Goal: Task Accomplishment & Management: Use online tool/utility

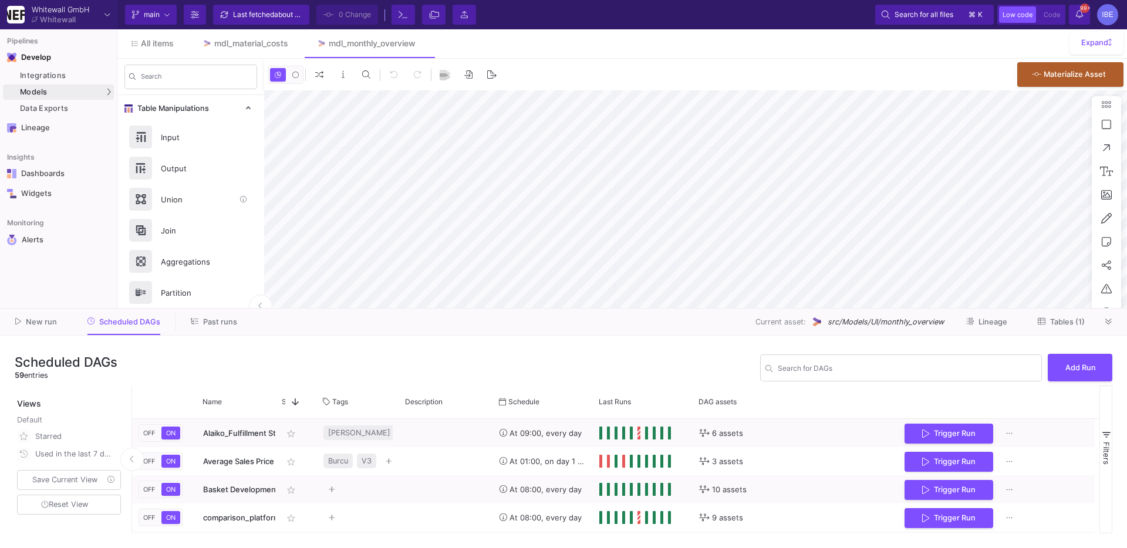
type input "0"
click at [823, 373] on input "Search for DAGs" at bounding box center [907, 370] width 259 height 9
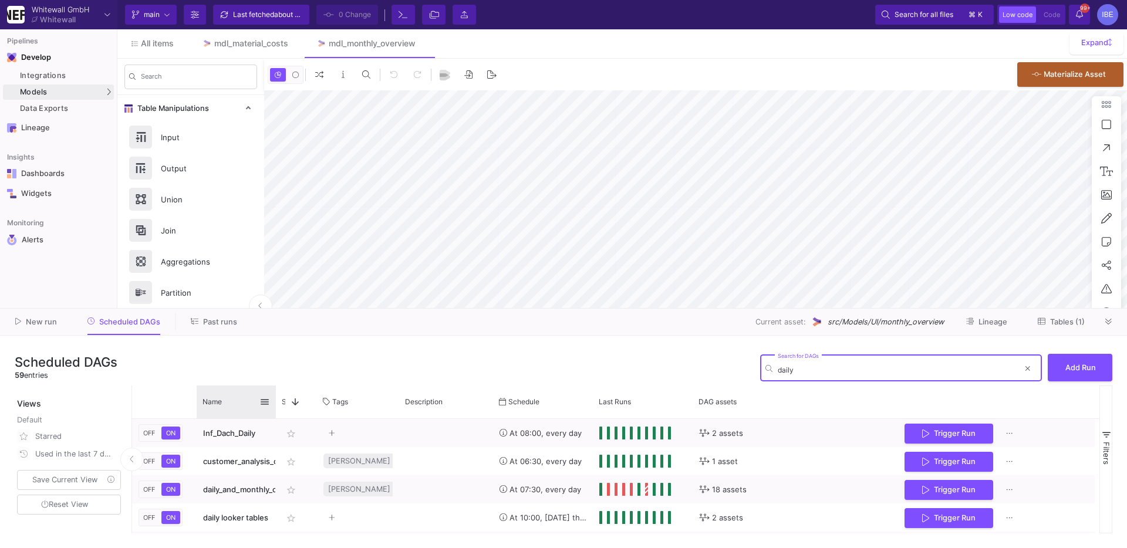
type input "daily"
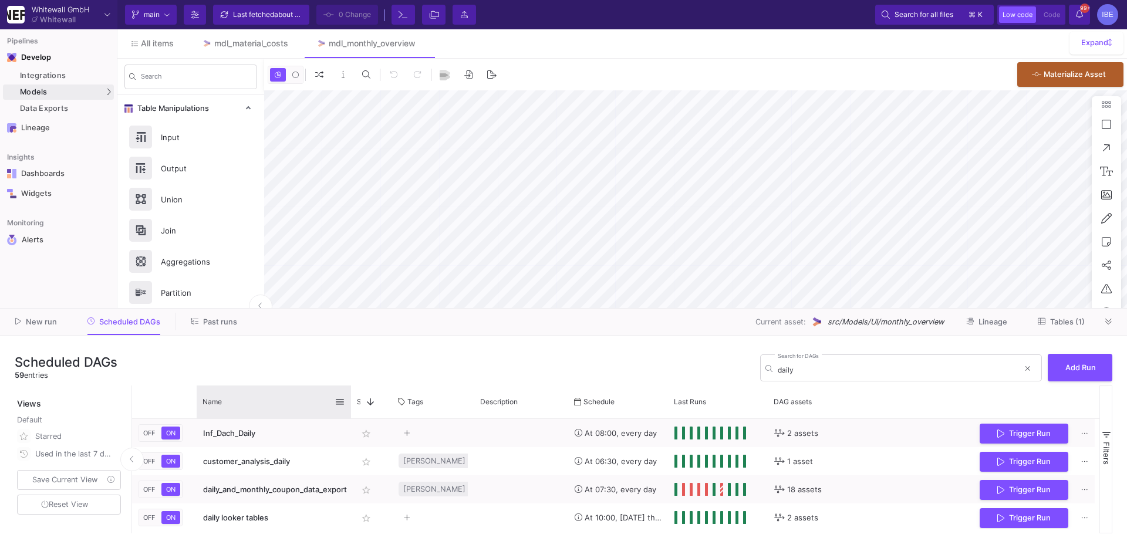
drag, startPoint x: 275, startPoint y: 403, endPoint x: 351, endPoint y: 403, distance: 75.2
click at [351, 403] on div at bounding box center [351, 402] width 5 height 33
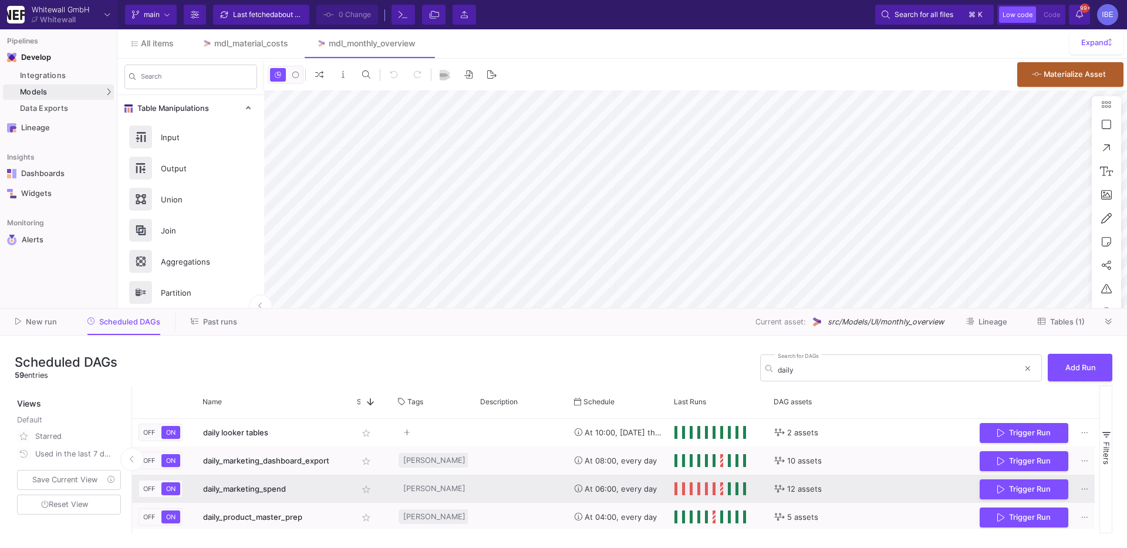
scroll to position [86, 0]
click at [968, 494] on button "Trigger Run" at bounding box center [1024, 487] width 89 height 21
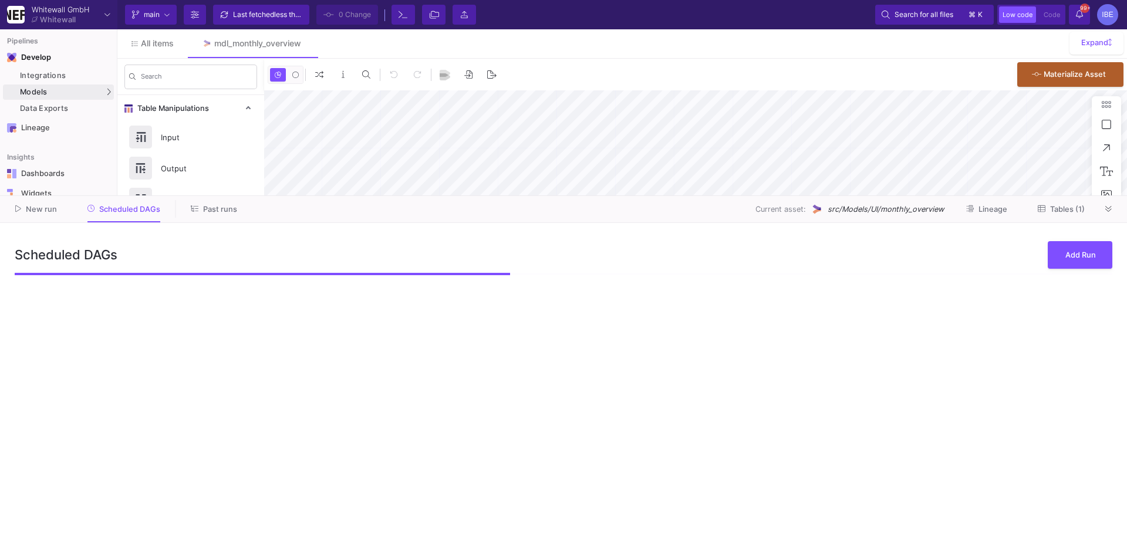
type input "0"
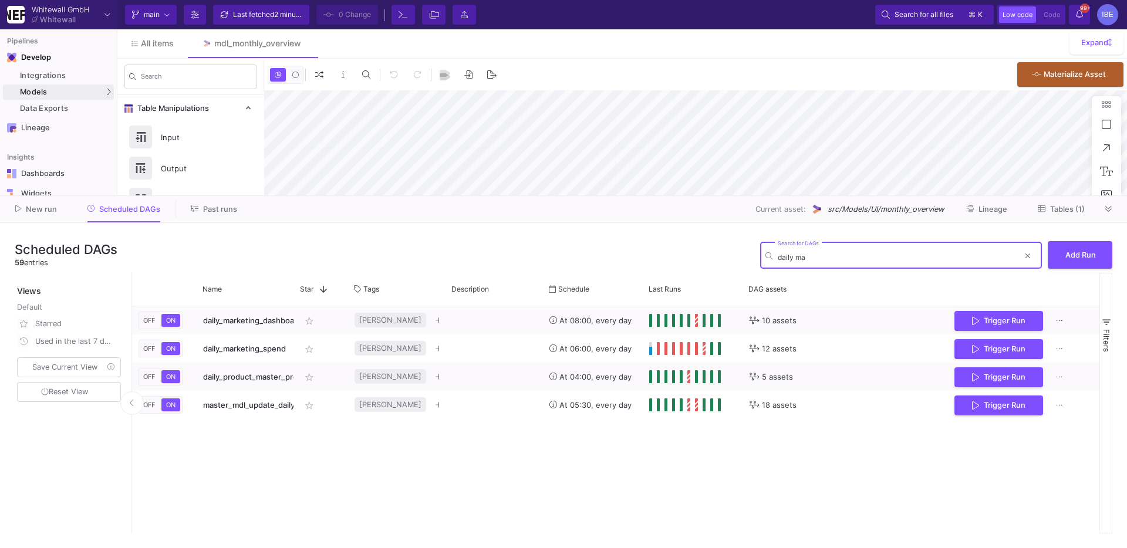
type input "daily ma"
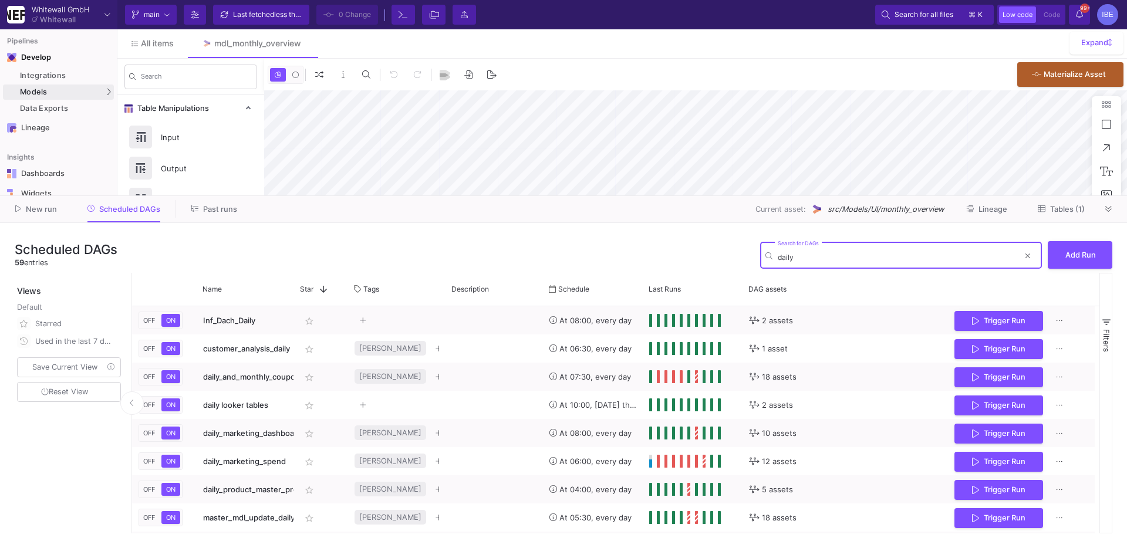
type input "daily"
type input "0"
click at [800, 250] on div "daily Search for DAGs" at bounding box center [898, 254] width 241 height 29
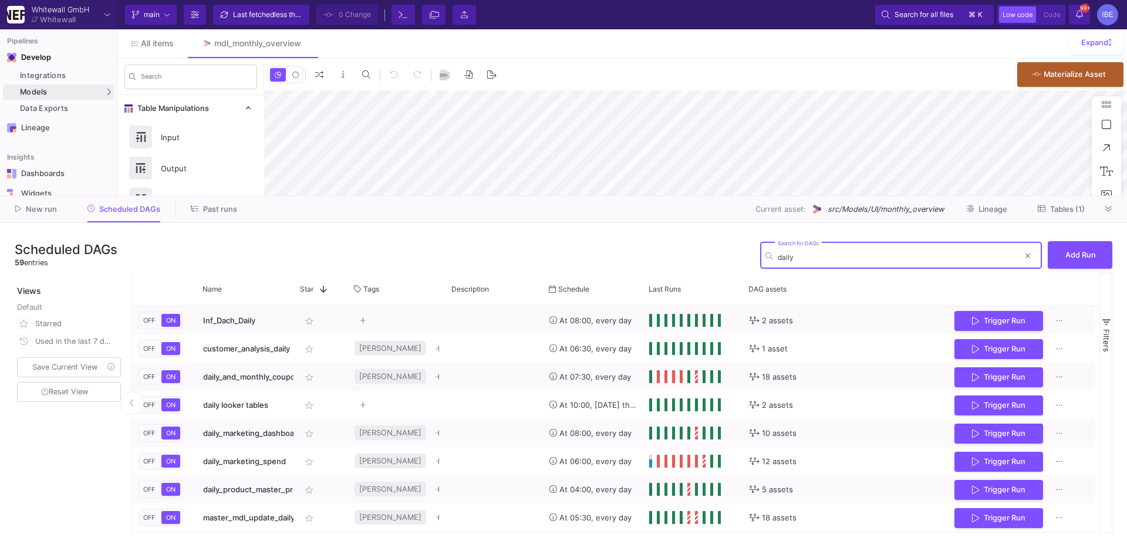
click at [800, 254] on input "daily" at bounding box center [898, 257] width 241 height 9
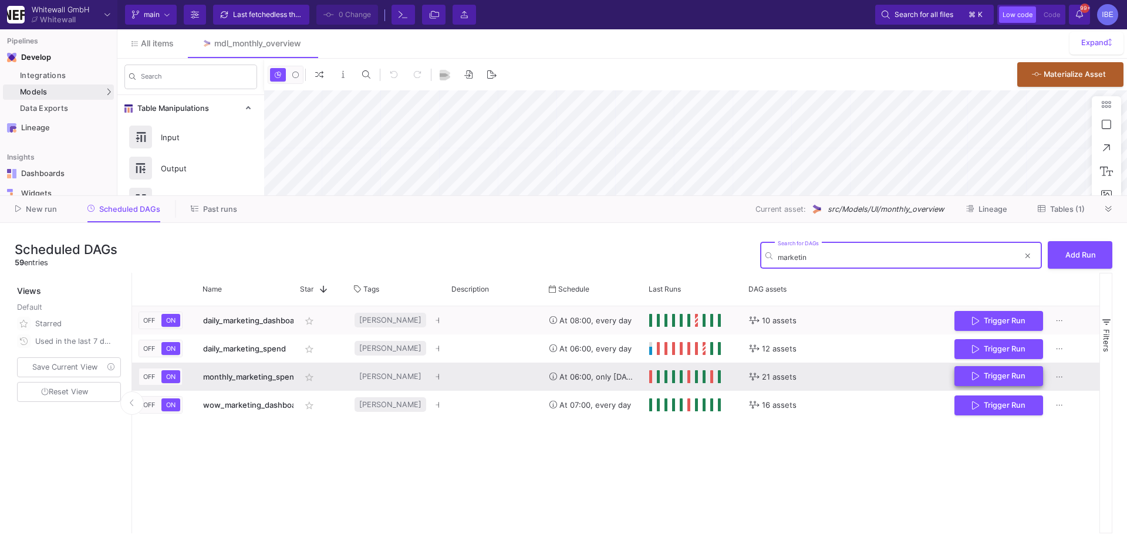
type input "marketin"
click at [967, 376] on button "Trigger Run" at bounding box center [999, 376] width 89 height 21
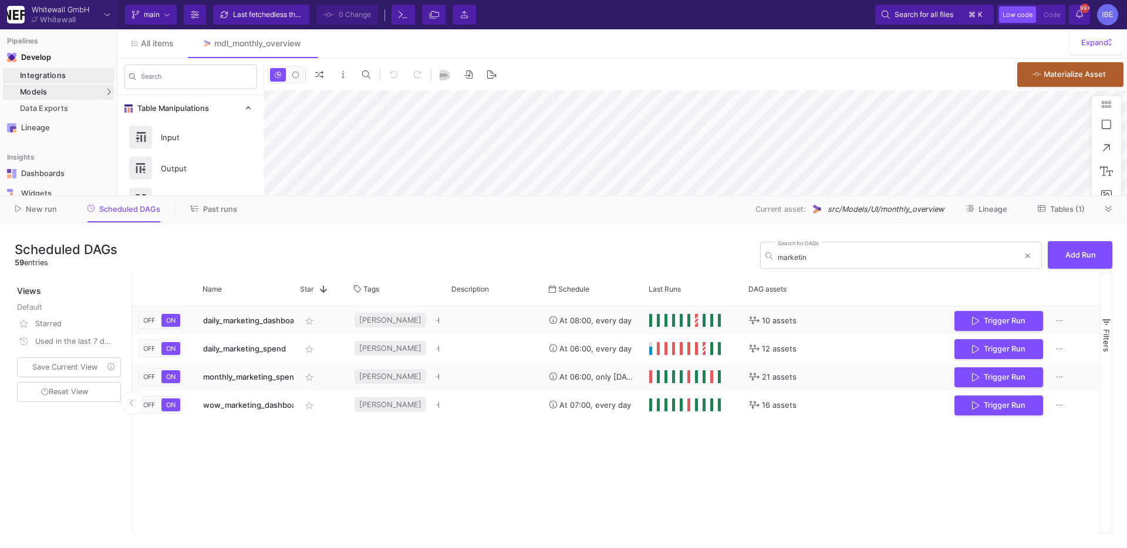
click at [106, 76] on div "Integrations" at bounding box center [65, 75] width 91 height 9
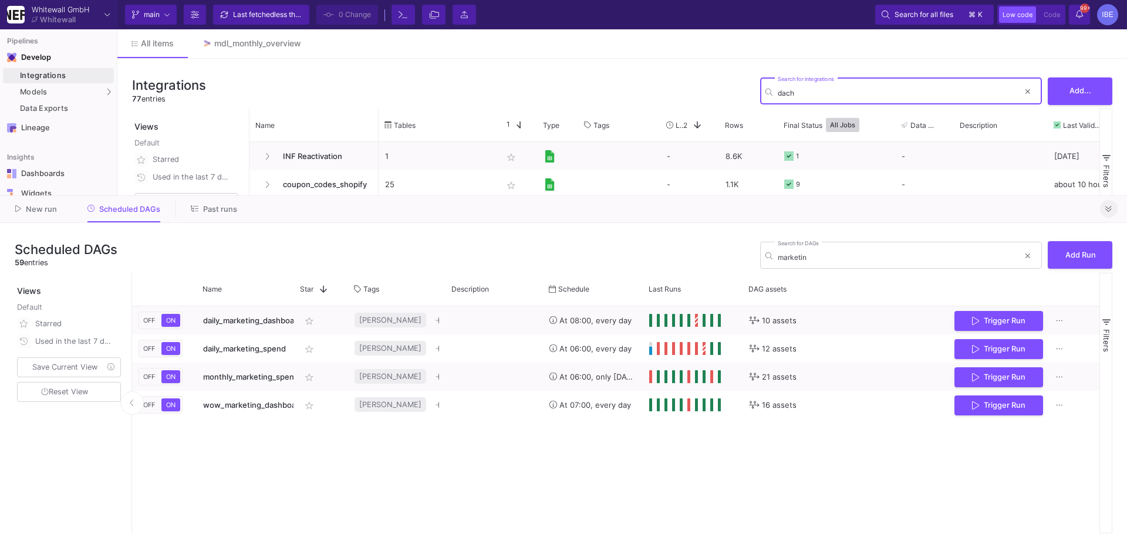
click at [1103, 201] on button at bounding box center [1109, 209] width 18 height 18
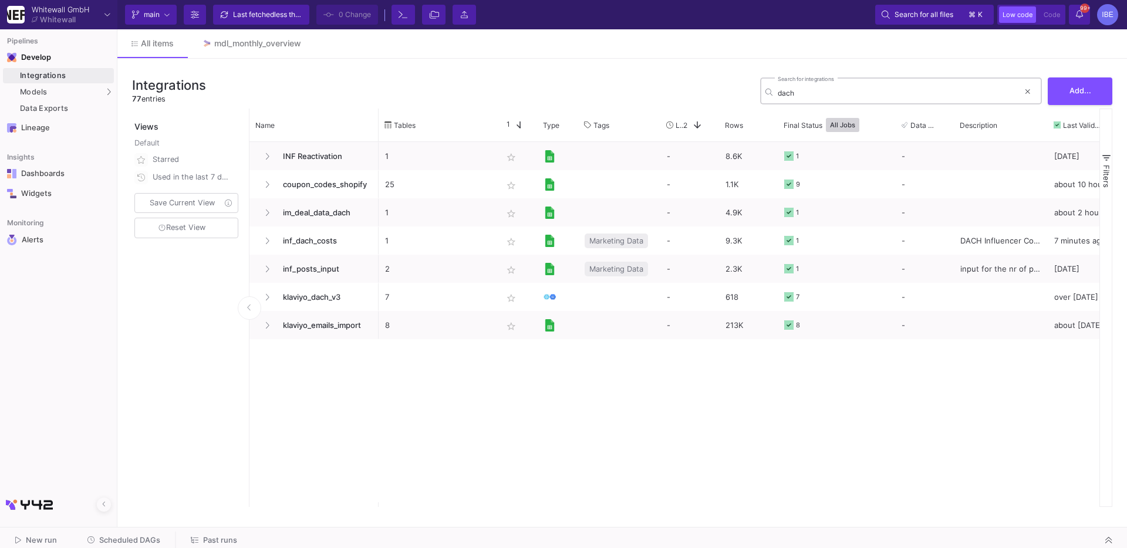
click at [802, 90] on input "dach" at bounding box center [898, 93] width 241 height 9
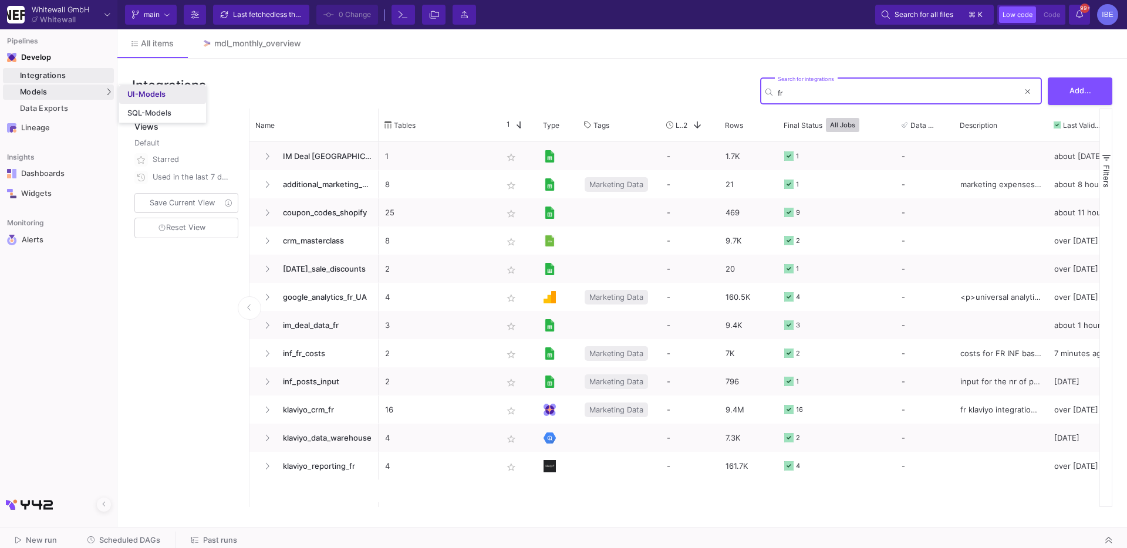
type input "fr"
click at [120, 94] on link "UI-Models" at bounding box center [162, 94] width 87 height 19
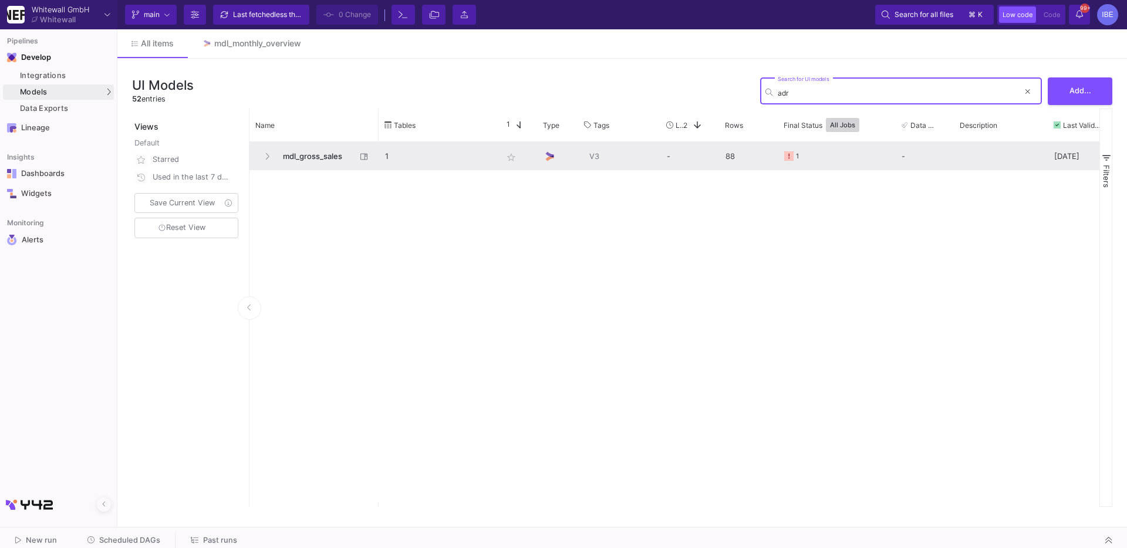
type input "adr"
click at [320, 170] on div "mdl_gross_sales 1 star_border V3 - 88 1 - 14 days ago" at bounding box center [675, 322] width 850 height 361
click at [317, 163] on span "mdl_gross_sales" at bounding box center [316, 157] width 80 height 28
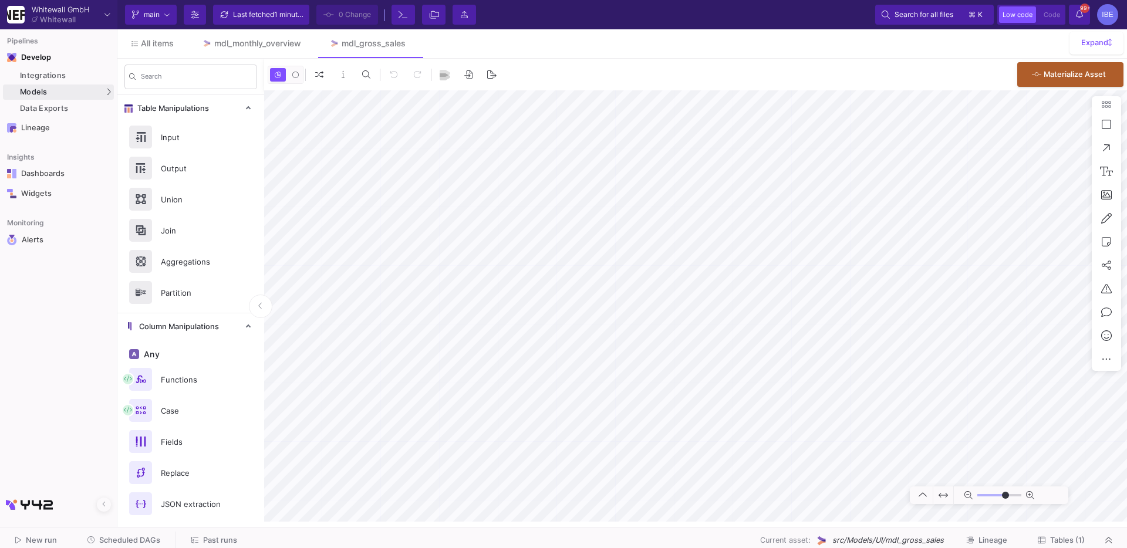
type input "-33"
click at [1058, 536] on span "Tables (1)" at bounding box center [1068, 540] width 35 height 9
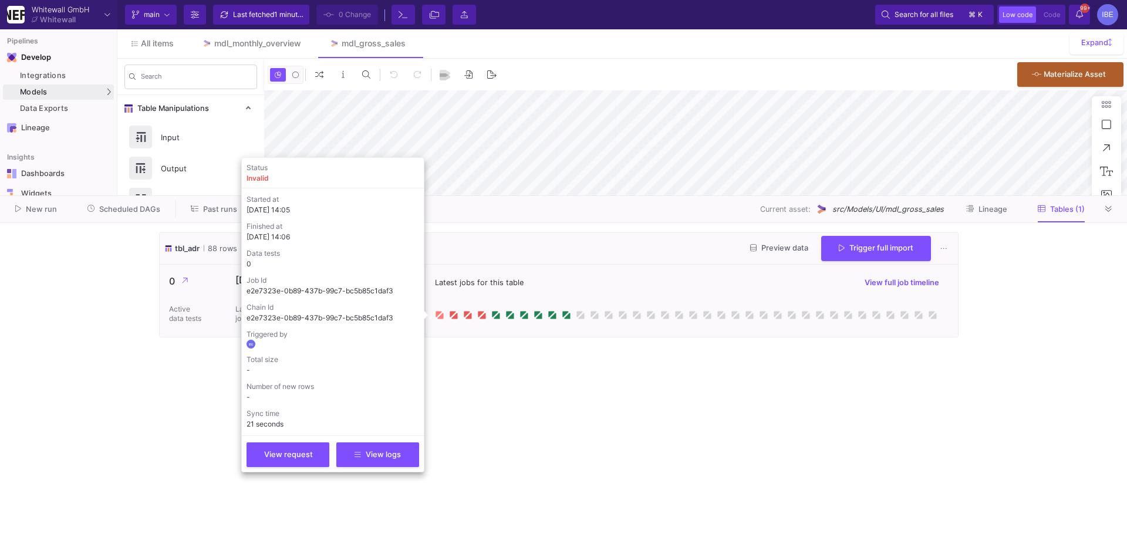
click at [435, 313] on icon at bounding box center [439, 314] width 9 height 9
click at [392, 457] on span "View logs" at bounding box center [378, 453] width 46 height 9
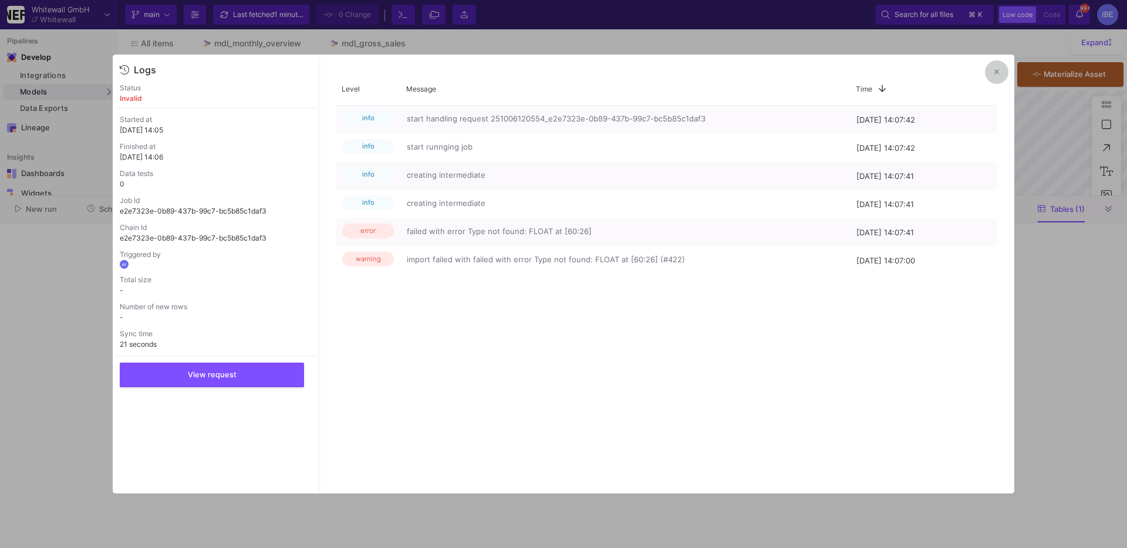
click at [1003, 67] on button at bounding box center [996, 71] width 23 height 23
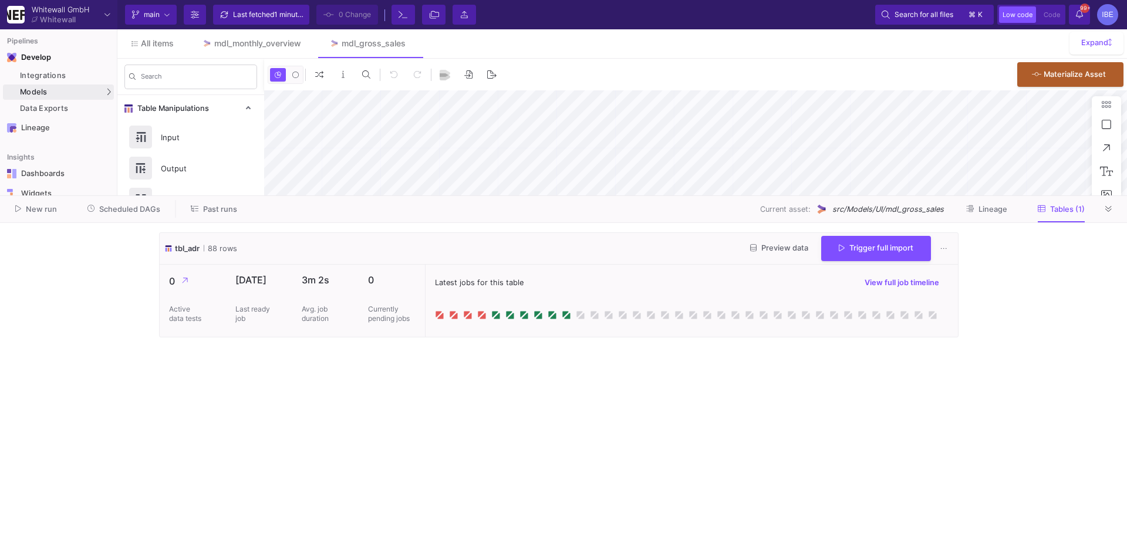
click at [886, 264] on div "tbl_adr 88 rows Preview data Trigger full import" at bounding box center [559, 249] width 799 height 32
click at [884, 254] on button "Trigger full import" at bounding box center [877, 247] width 110 height 25
click at [439, 314] on icon at bounding box center [439, 314] width 6 height 6
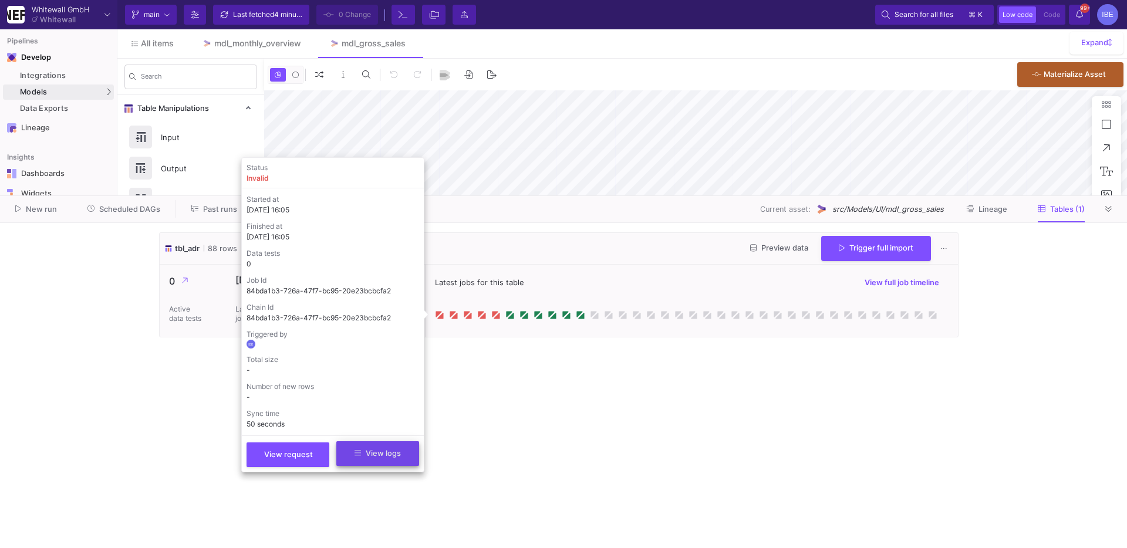
click at [382, 457] on span "View logs" at bounding box center [378, 453] width 46 height 9
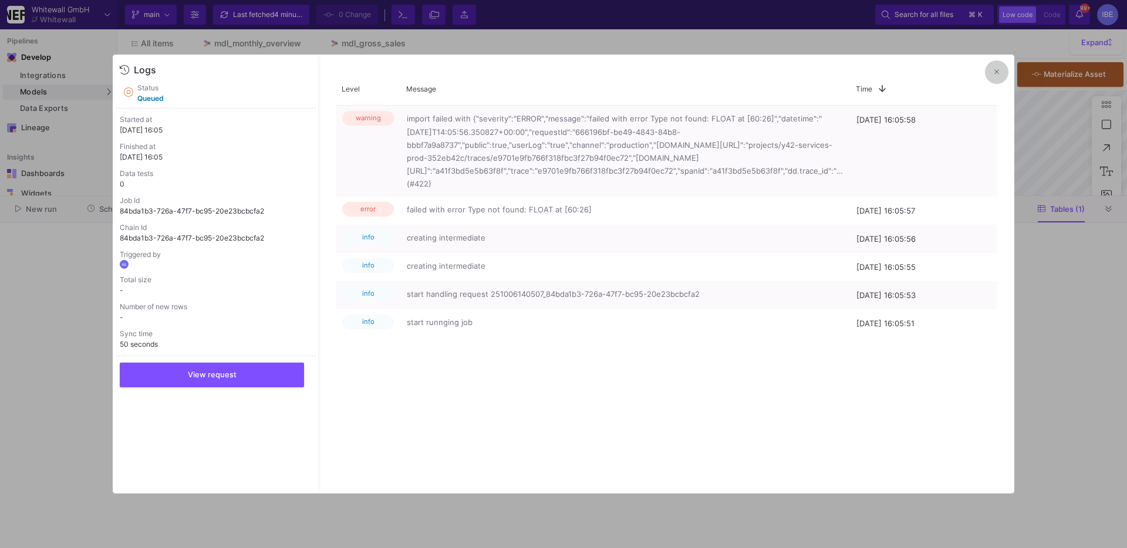
click at [1000, 70] on button at bounding box center [996, 71] width 23 height 23
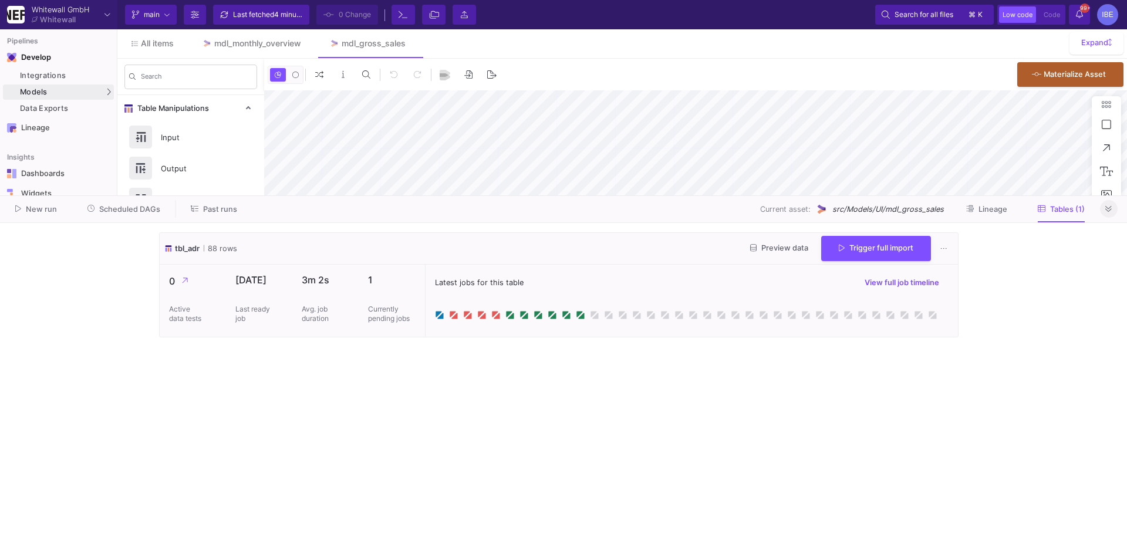
click at [1113, 210] on button at bounding box center [1109, 209] width 18 height 18
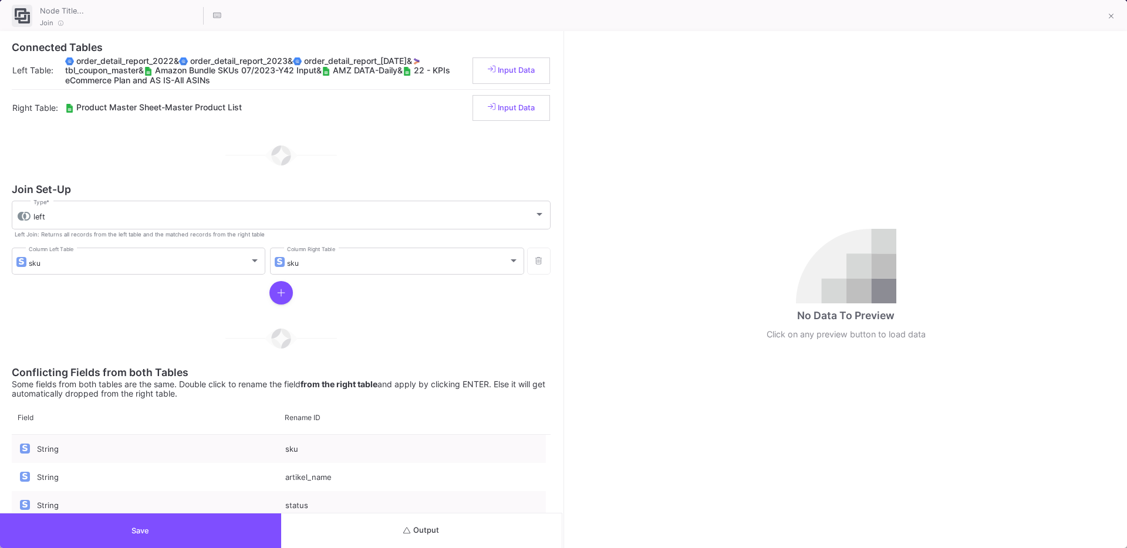
click at [391, 531] on button "Output" at bounding box center [421, 531] width 281 height 35
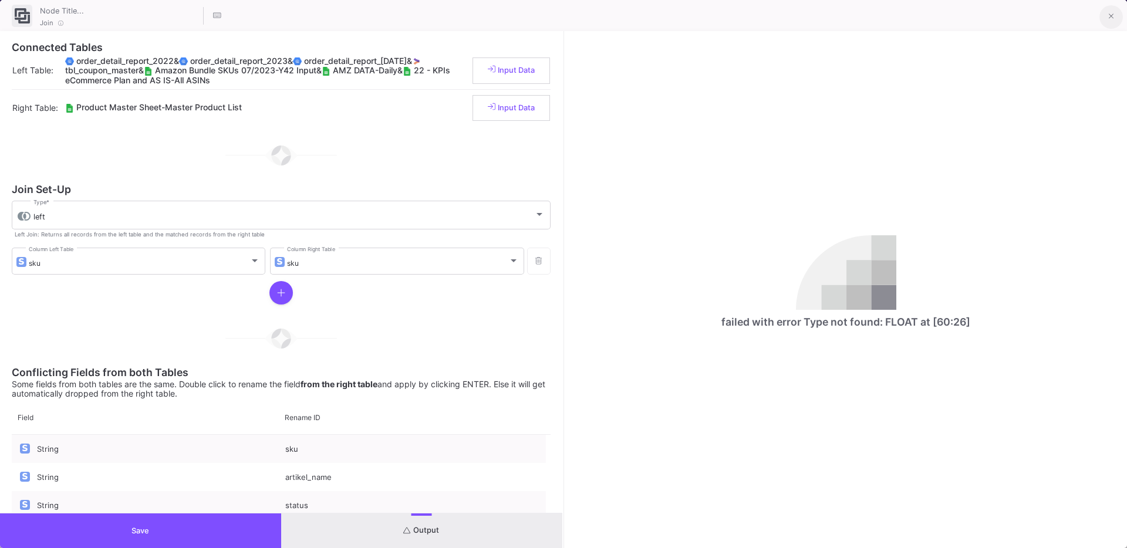
click at [1110, 16] on icon at bounding box center [1111, 16] width 5 height 8
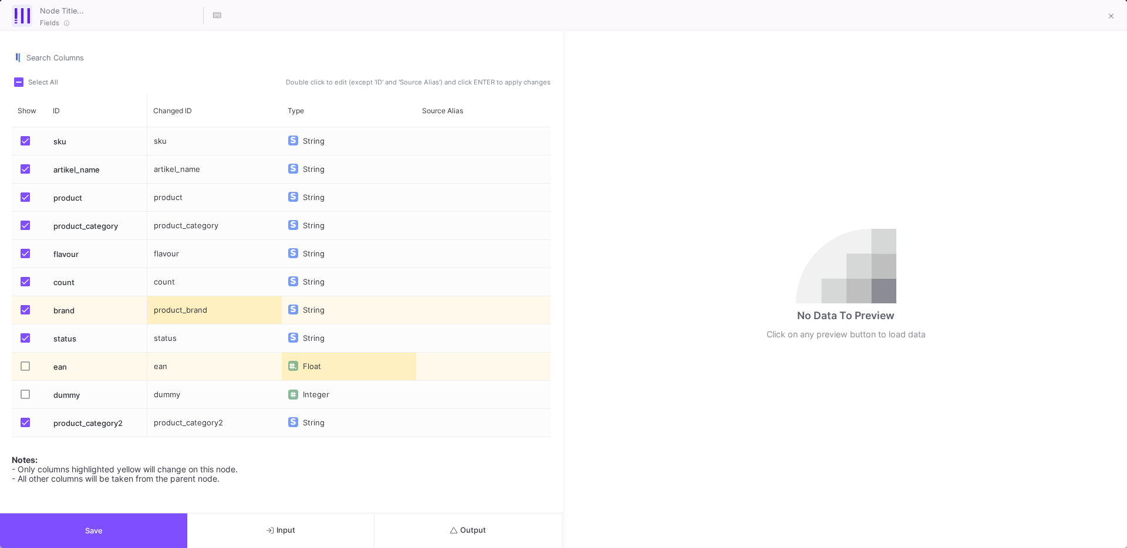
click at [473, 533] on span "Output" at bounding box center [468, 530] width 36 height 9
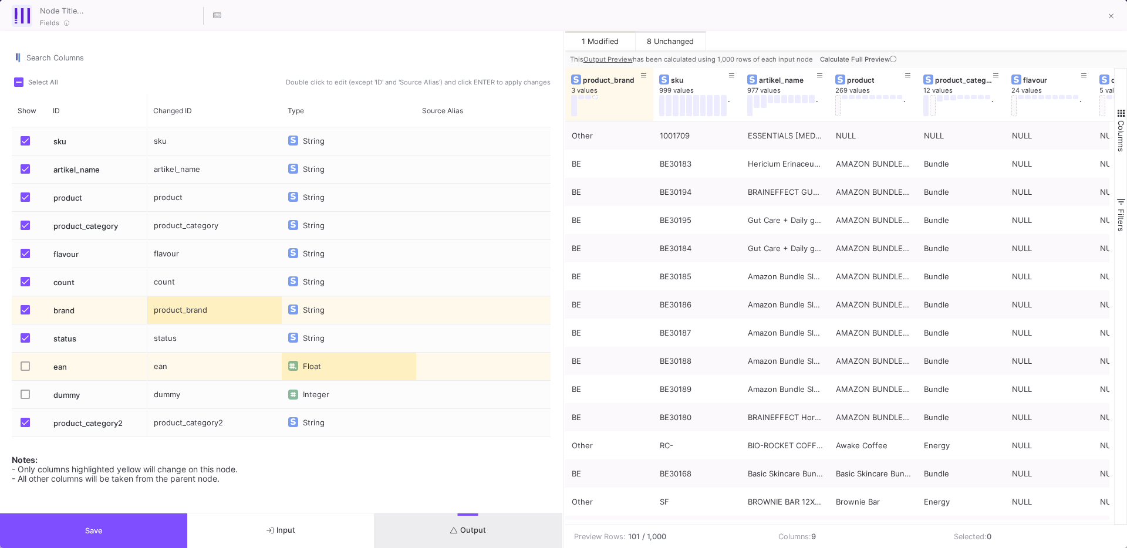
click at [163, 517] on button "Save" at bounding box center [93, 531] width 187 height 35
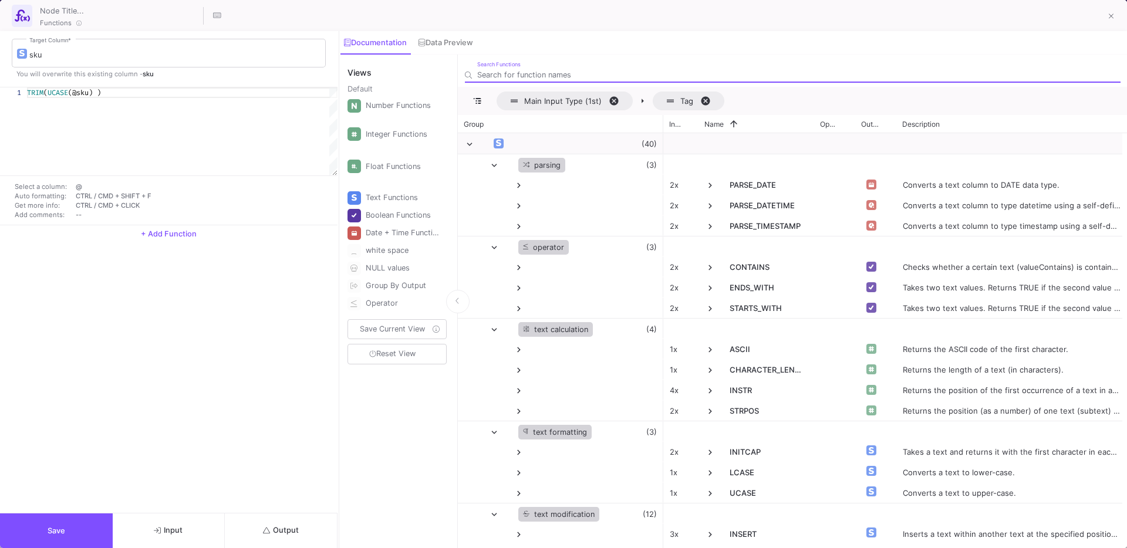
click at [275, 523] on button "Output" at bounding box center [281, 531] width 113 height 35
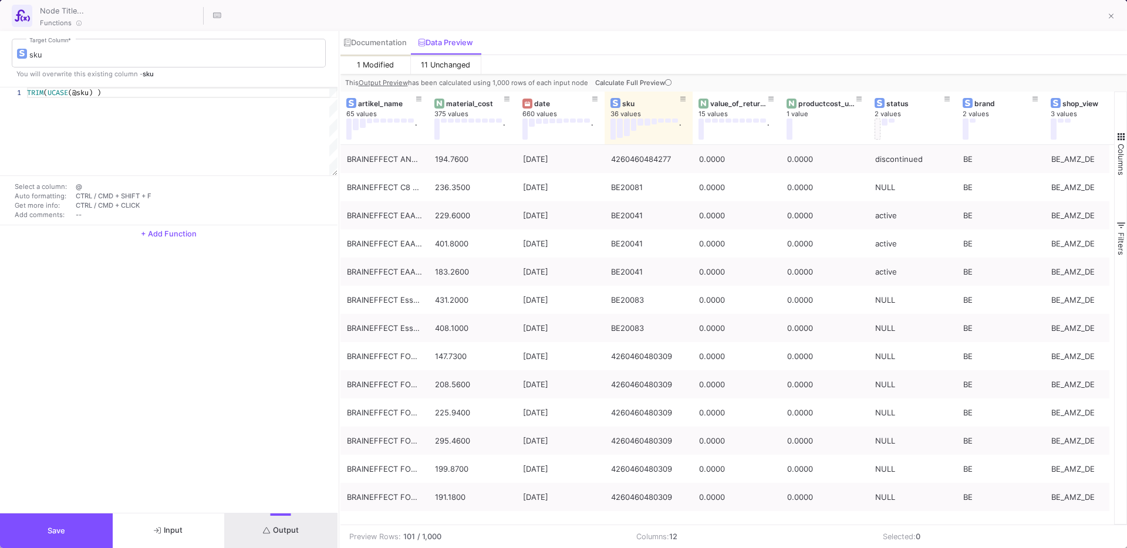
click at [1098, 17] on div at bounding box center [1110, 15] width 28 height 25
click at [1115, 14] on button at bounding box center [1111, 16] width 23 height 23
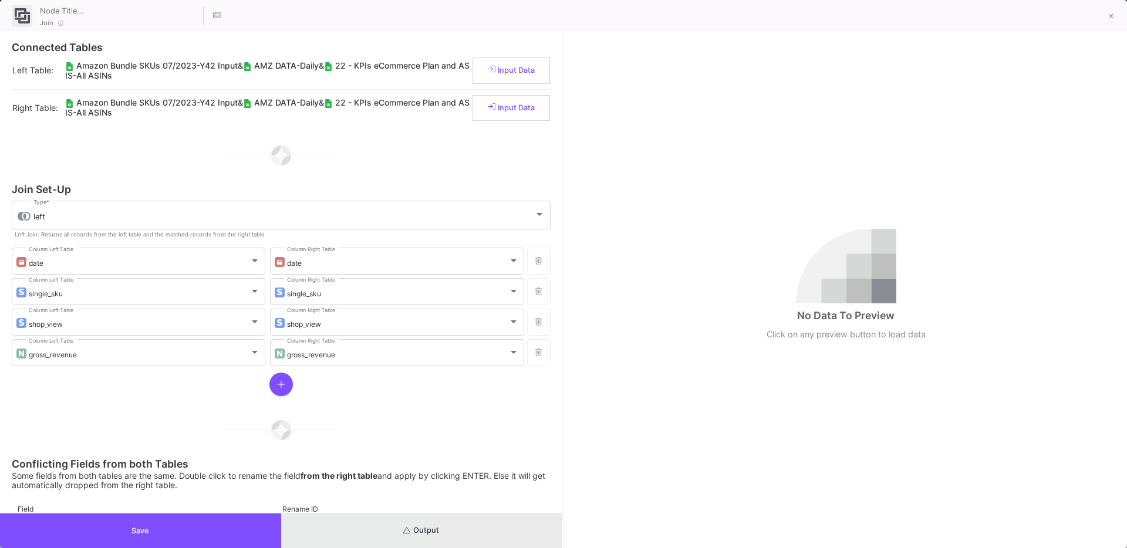
click at [489, 521] on button "Output" at bounding box center [421, 531] width 281 height 35
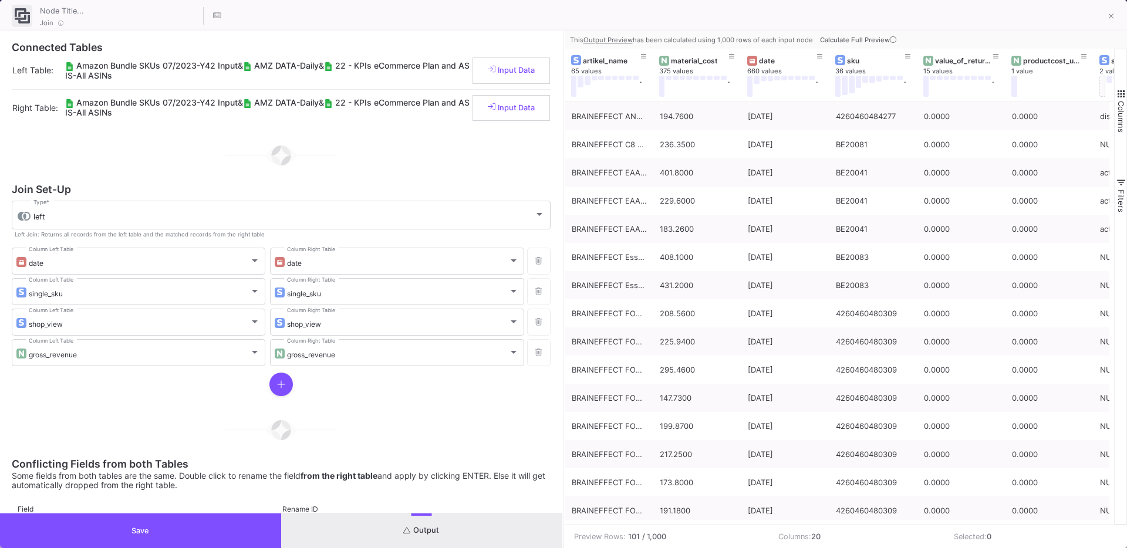
click at [247, 541] on button "Save" at bounding box center [140, 531] width 281 height 35
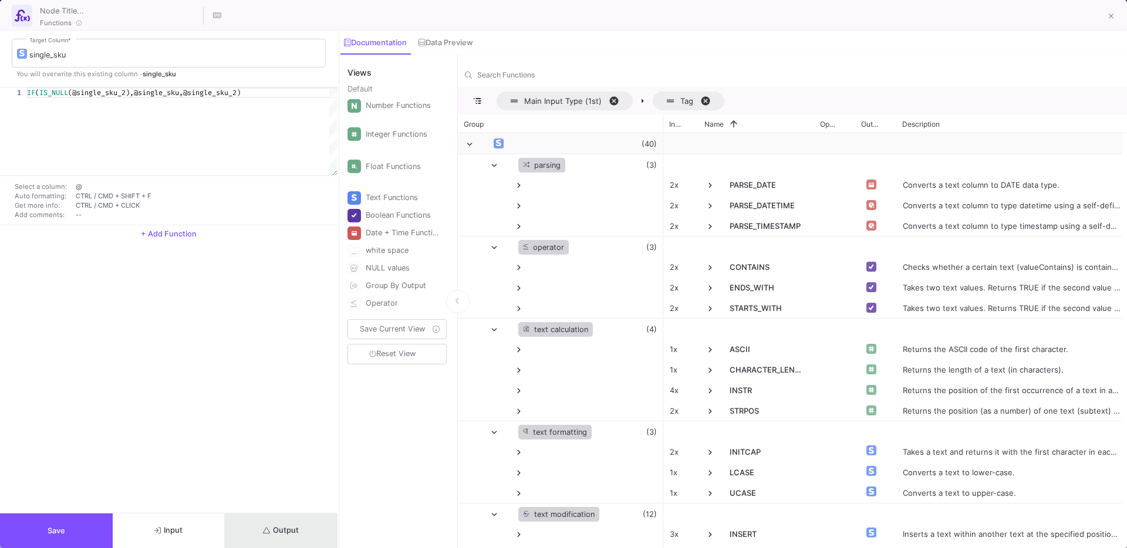
click at [286, 524] on button "Output" at bounding box center [281, 531] width 113 height 35
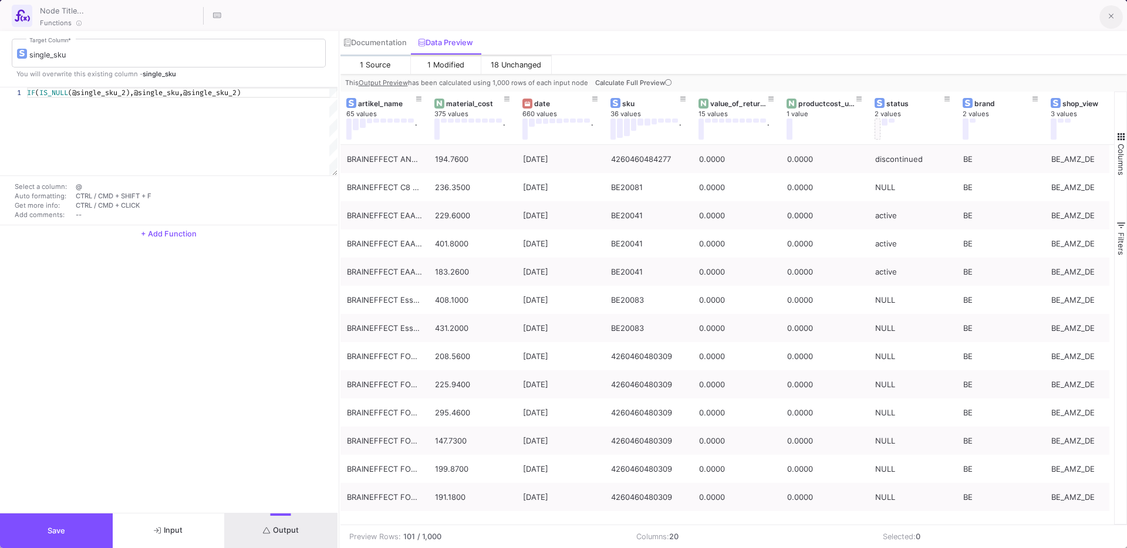
click at [1117, 16] on button at bounding box center [1111, 16] width 23 height 23
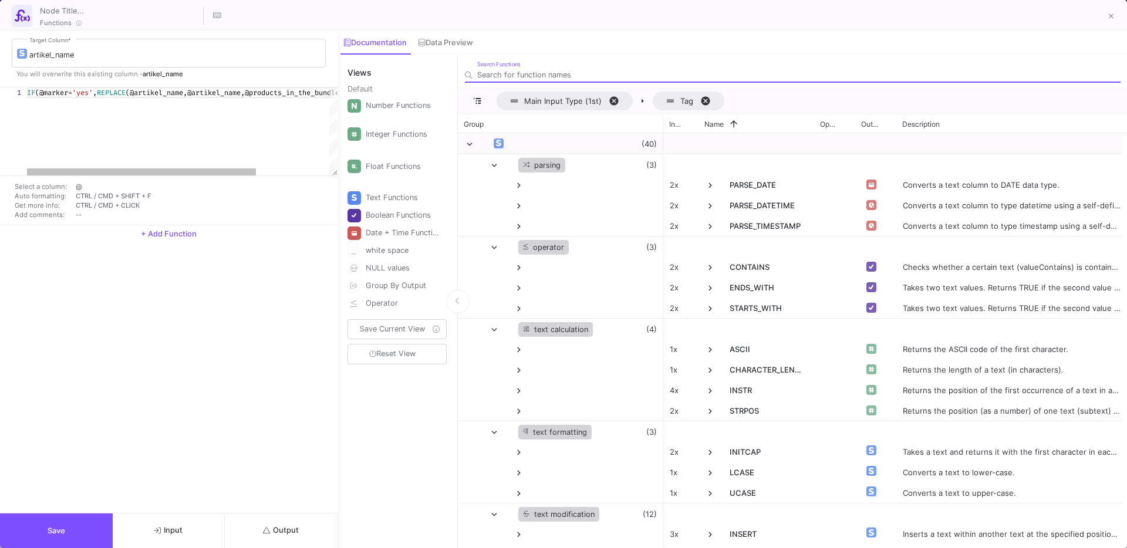
click at [321, 524] on button "Output" at bounding box center [281, 531] width 113 height 35
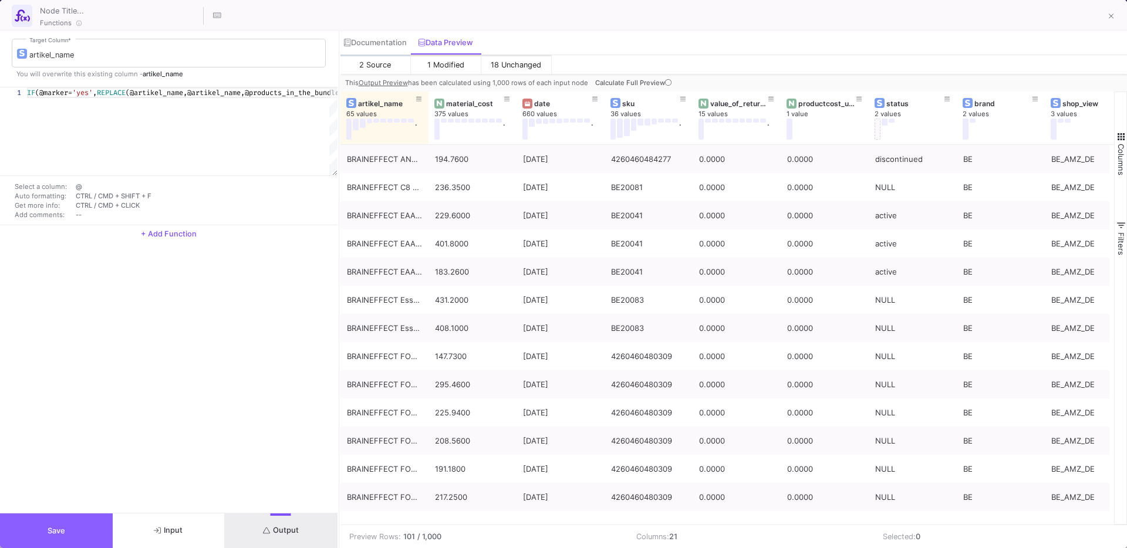
click at [47, 546] on button "Save" at bounding box center [56, 531] width 113 height 35
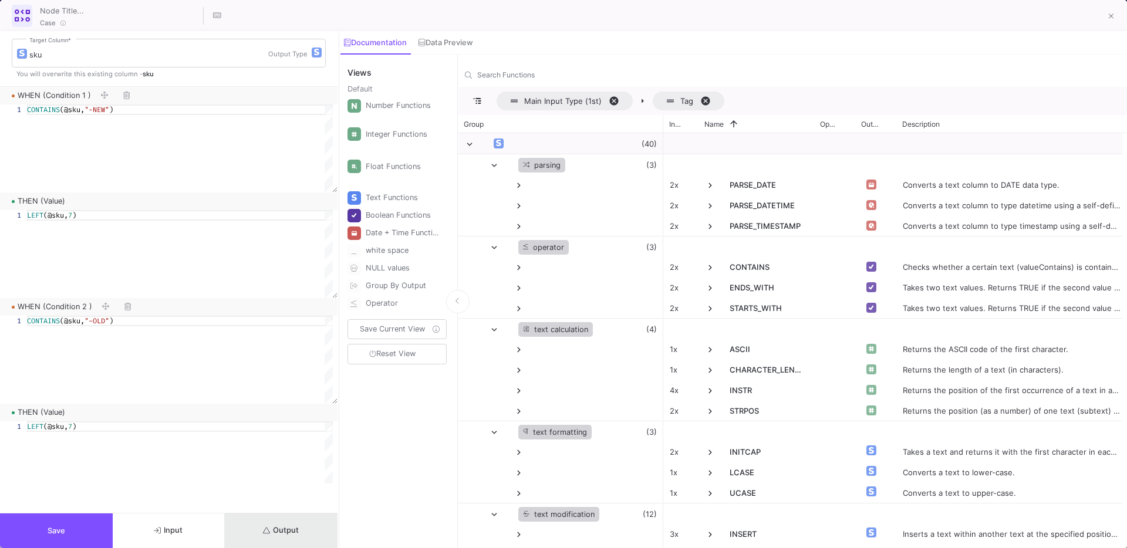
click at [304, 523] on button "Output" at bounding box center [281, 531] width 113 height 35
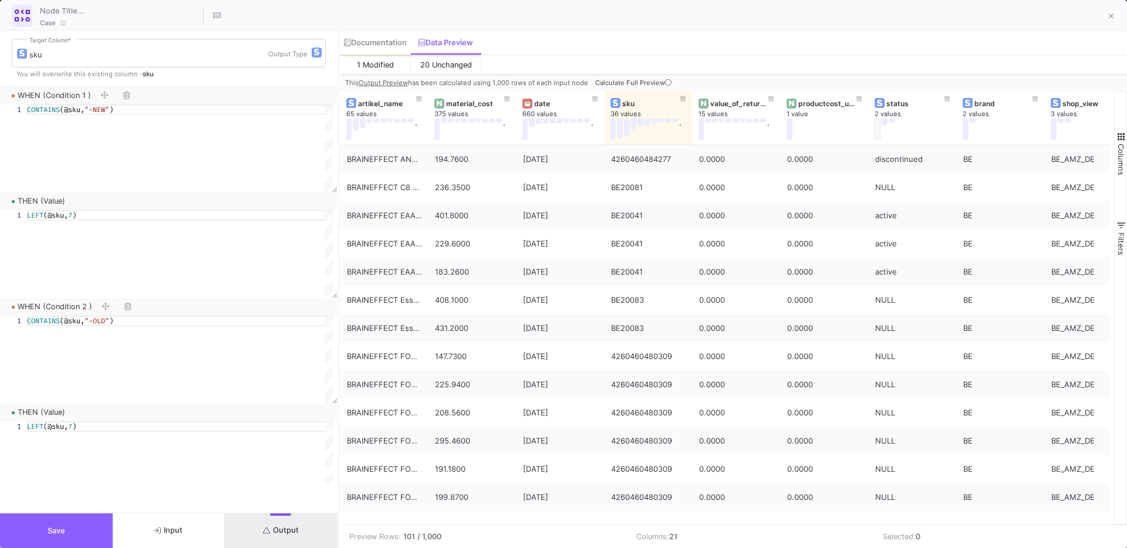
click at [75, 526] on button "Save" at bounding box center [56, 531] width 113 height 35
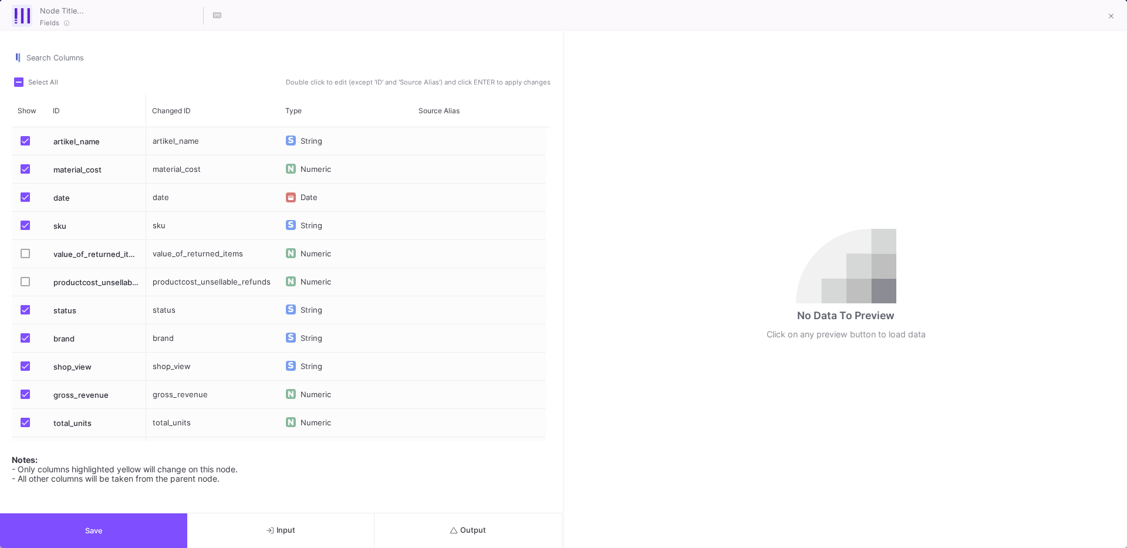
click at [415, 526] on button "Output" at bounding box center [468, 531] width 187 height 35
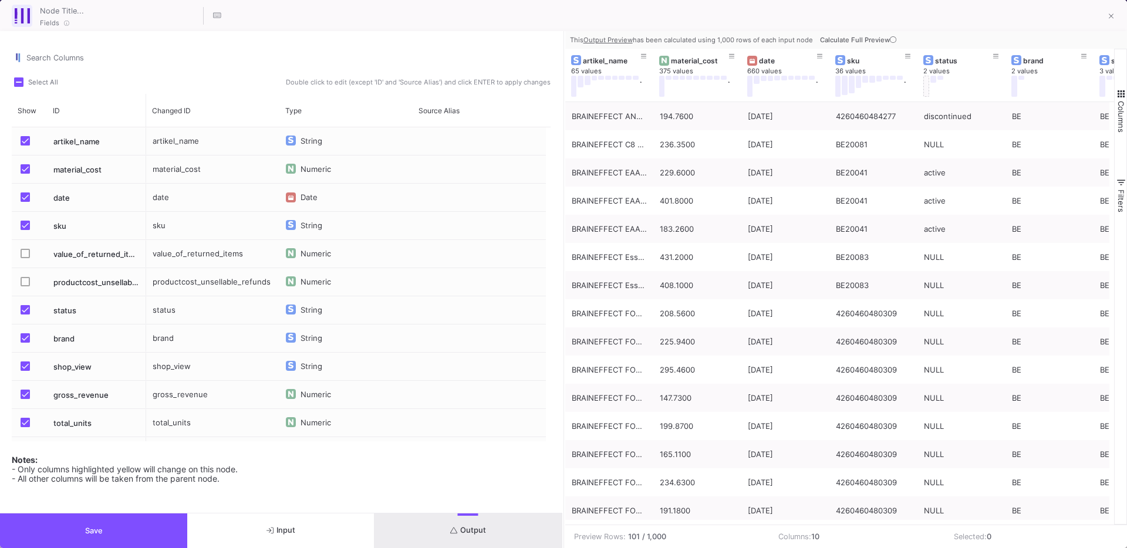
click at [152, 530] on button "Save" at bounding box center [93, 531] width 187 height 35
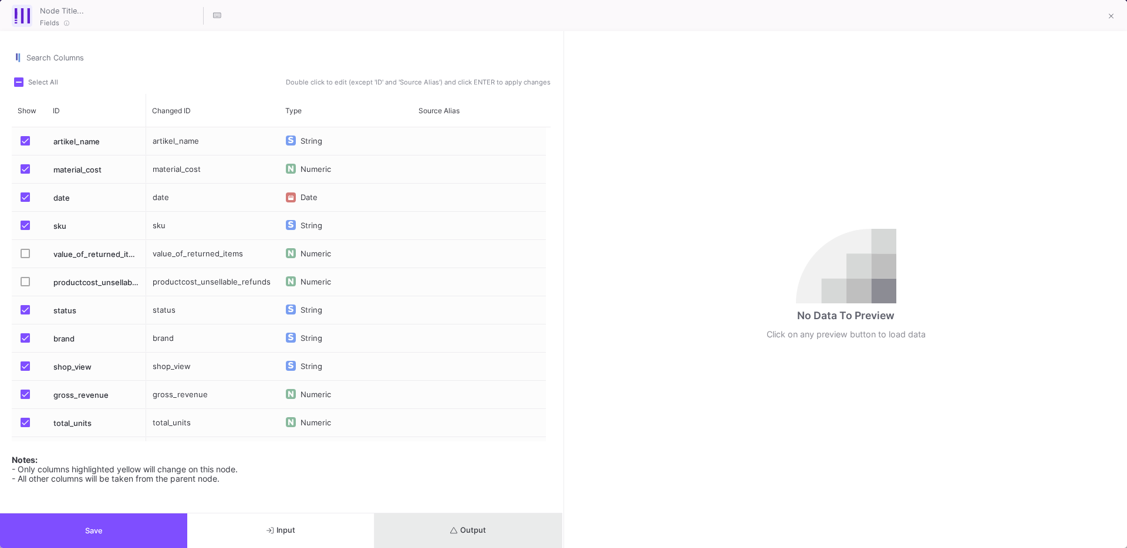
click at [482, 518] on button "Output" at bounding box center [468, 531] width 187 height 35
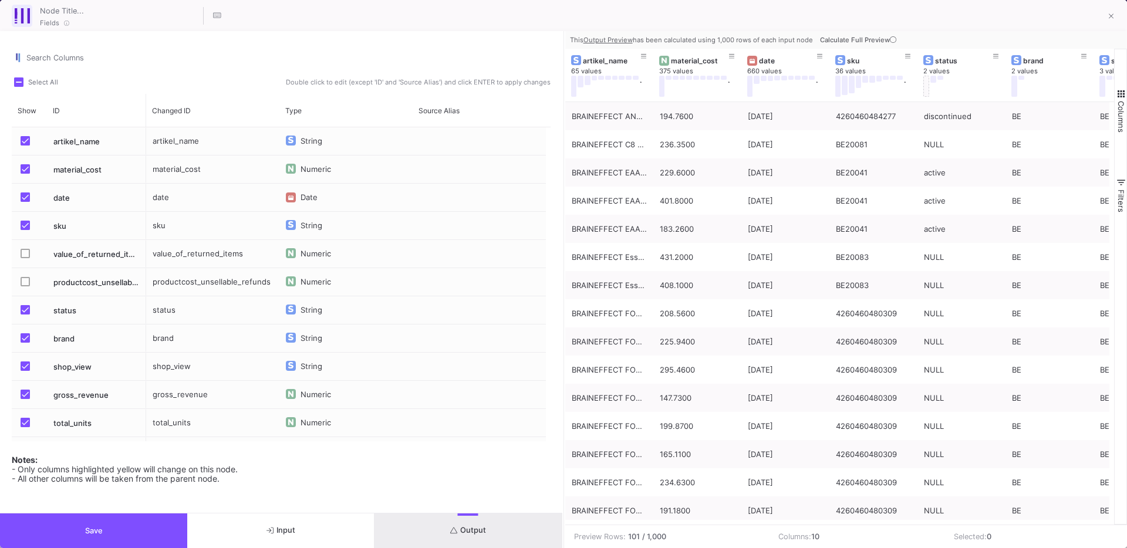
click at [123, 531] on button "Save" at bounding box center [93, 531] width 187 height 35
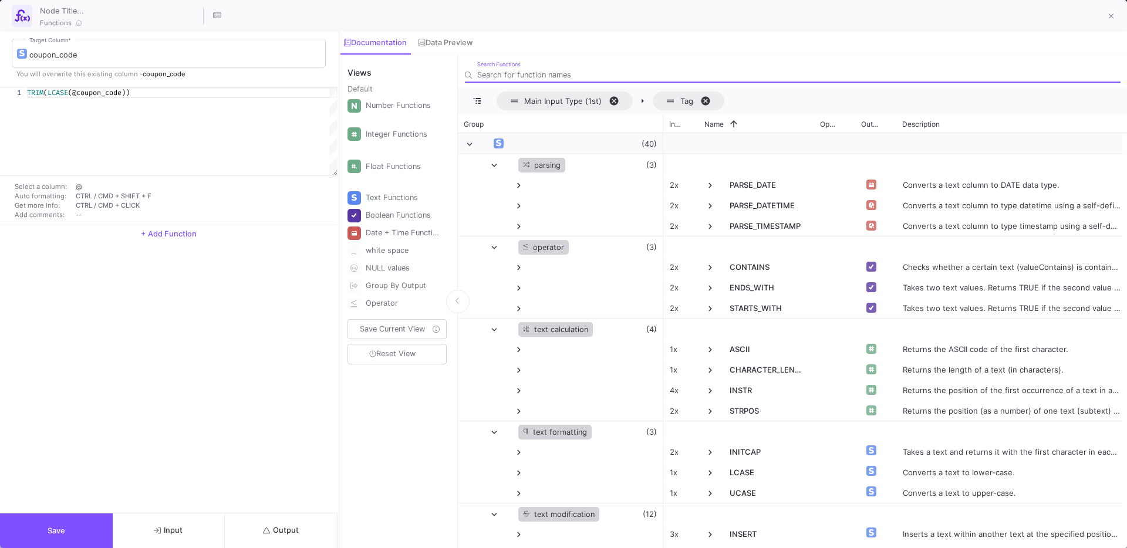
click at [307, 526] on button "Output" at bounding box center [281, 531] width 113 height 35
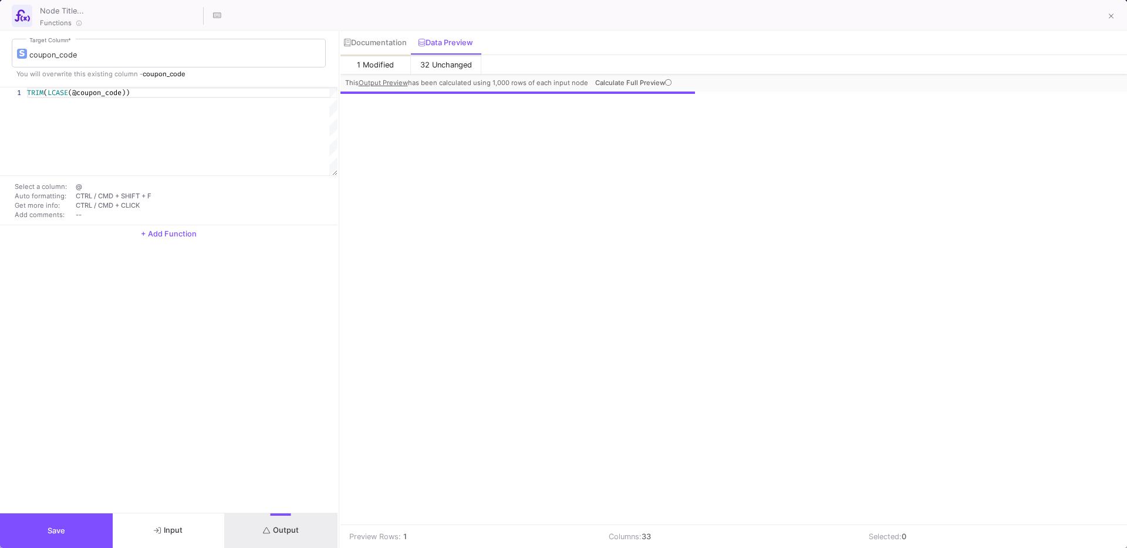
scroll to position [0, 1428]
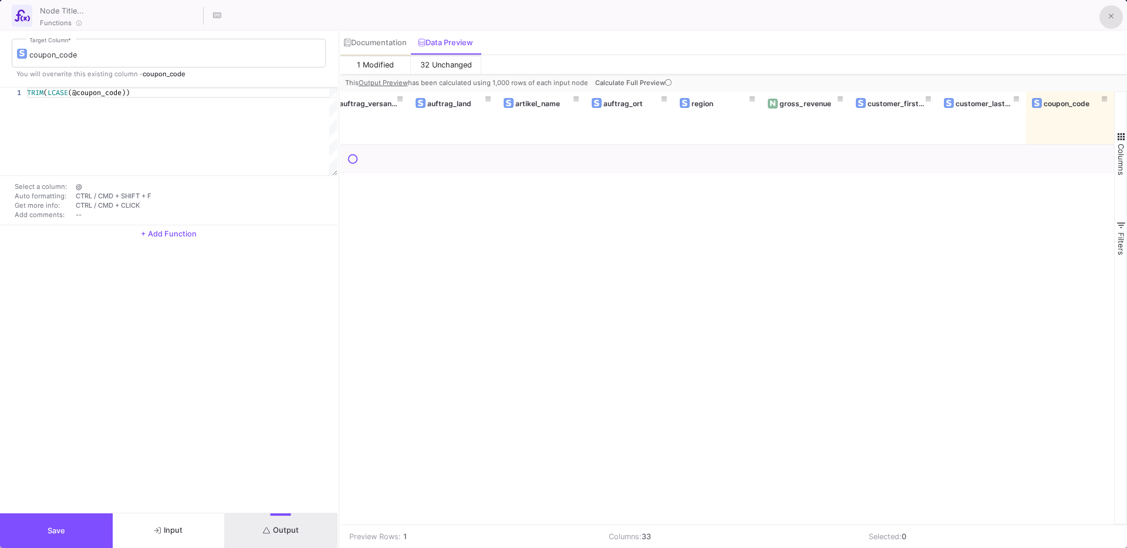
click at [1117, 21] on button at bounding box center [1111, 16] width 23 height 23
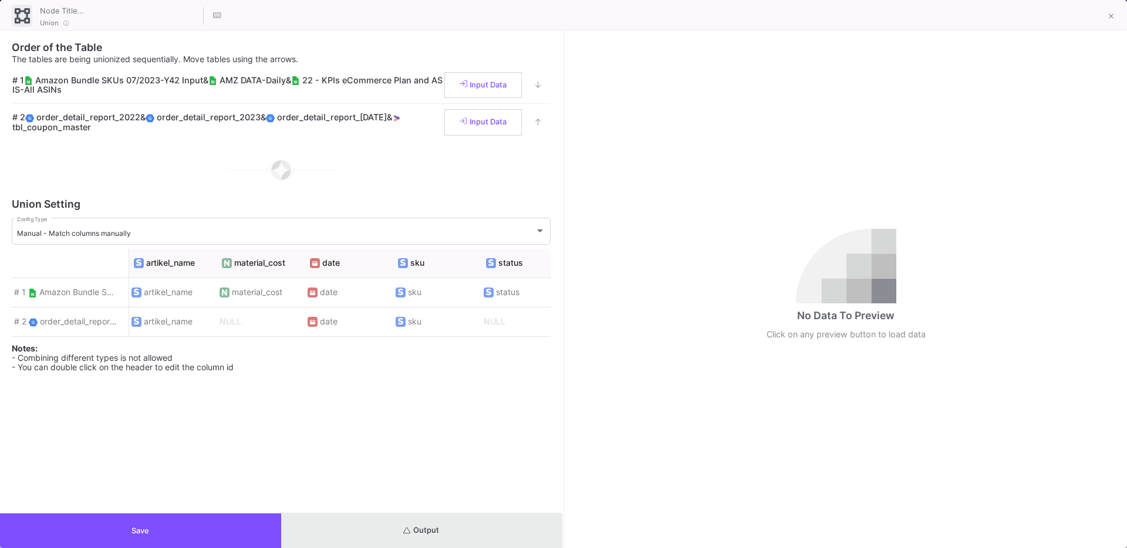
click at [437, 514] on button "Output" at bounding box center [421, 531] width 281 height 35
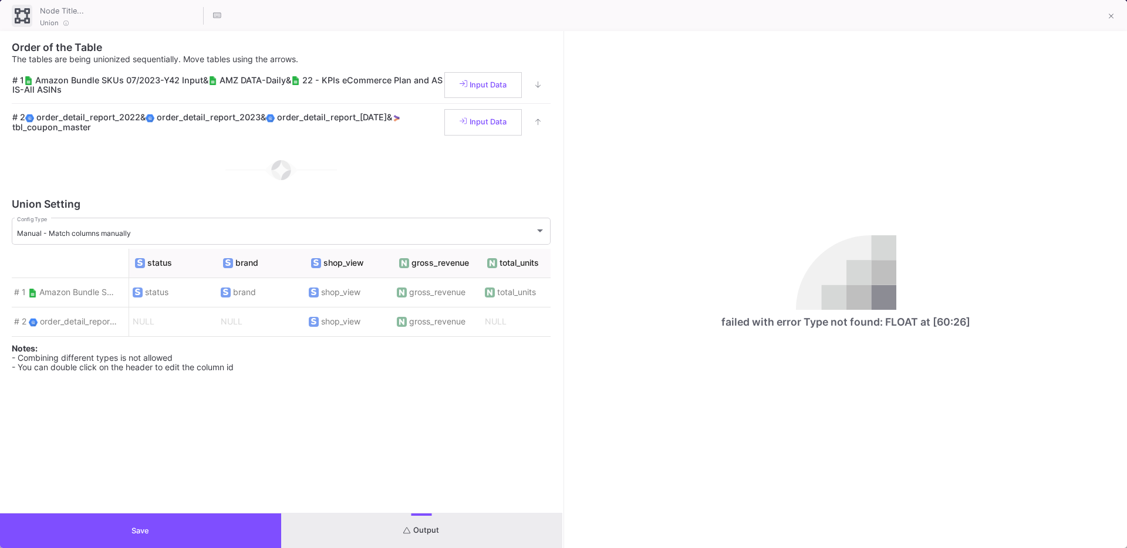
scroll to position [0, 358]
click at [445, 296] on span "gross_revenue" at bounding box center [431, 292] width 56 height 9
click at [471, 284] on icon at bounding box center [470, 285] width 8 height 4
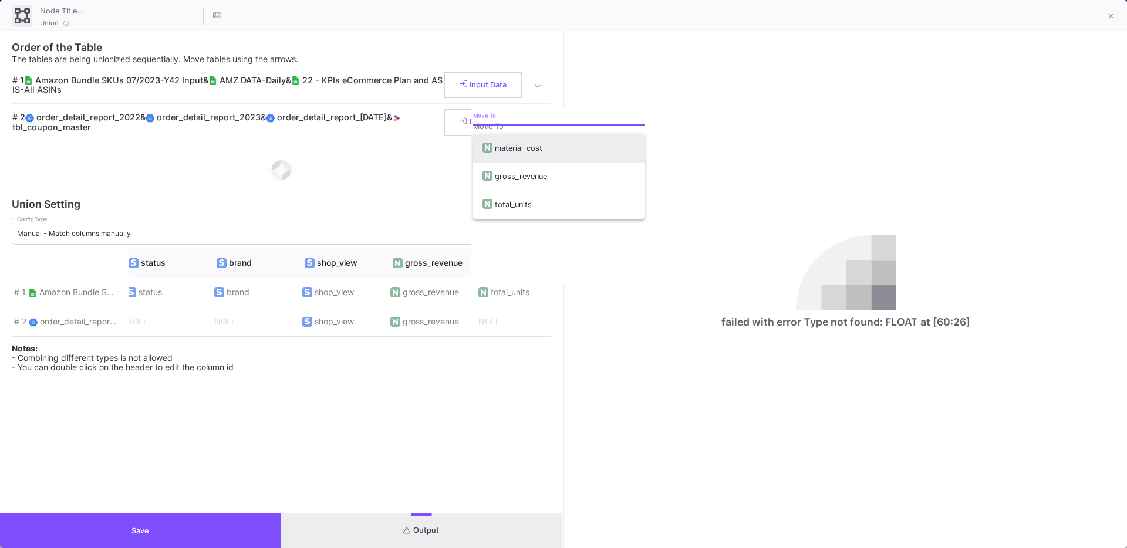
click at [463, 355] on div at bounding box center [563, 274] width 1127 height 548
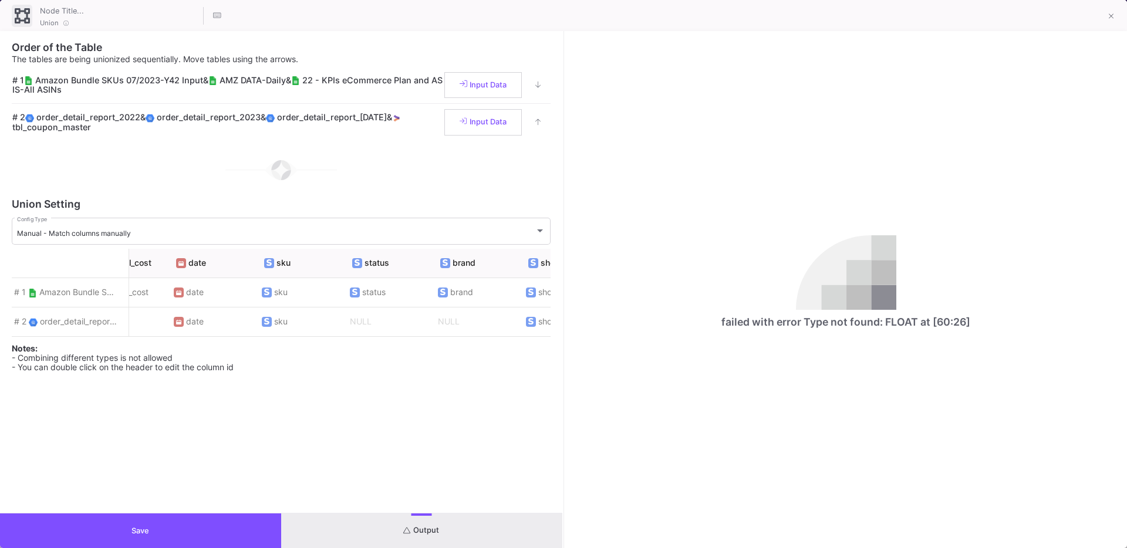
scroll to position [0, 0]
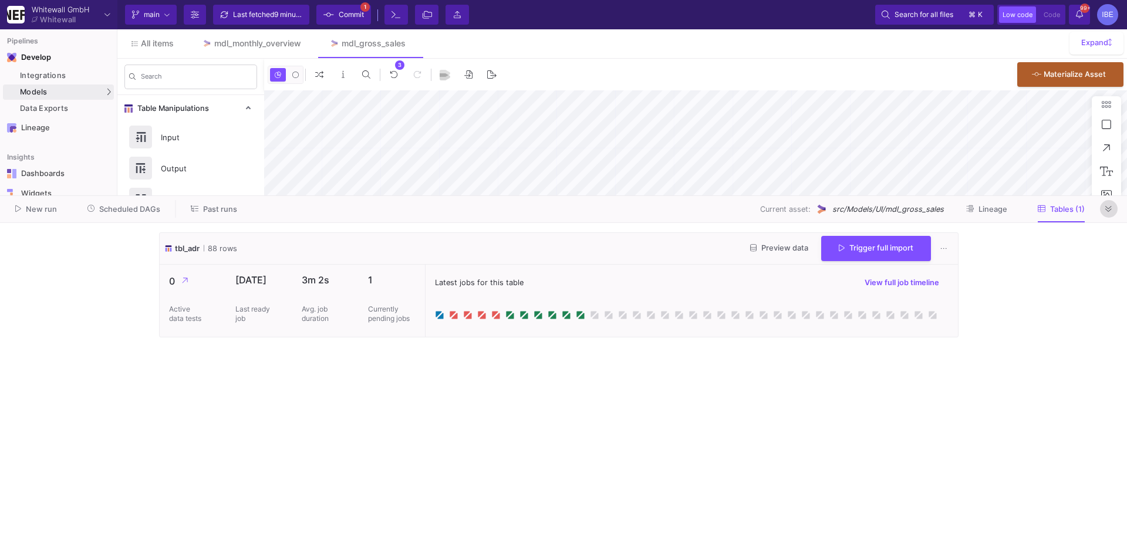
click at [1113, 204] on button at bounding box center [1109, 209] width 18 height 18
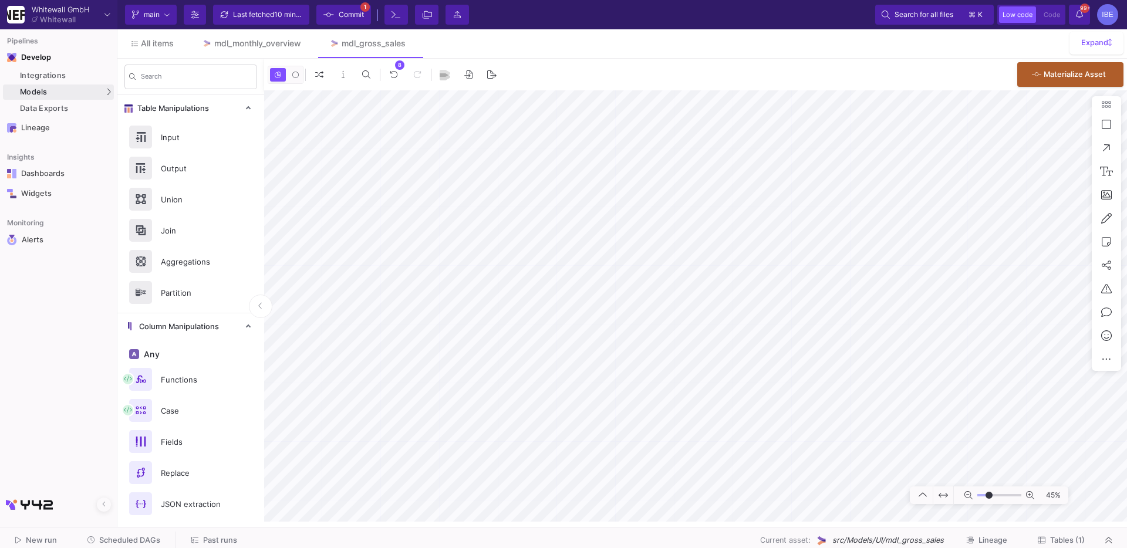
type input "-9"
click at [712, 228] on div at bounding box center [563, 274] width 1127 height 548
click at [372, 11] on y42-git-commit-button "Commit 1" at bounding box center [344, 15] width 62 height 20
type input "-33"
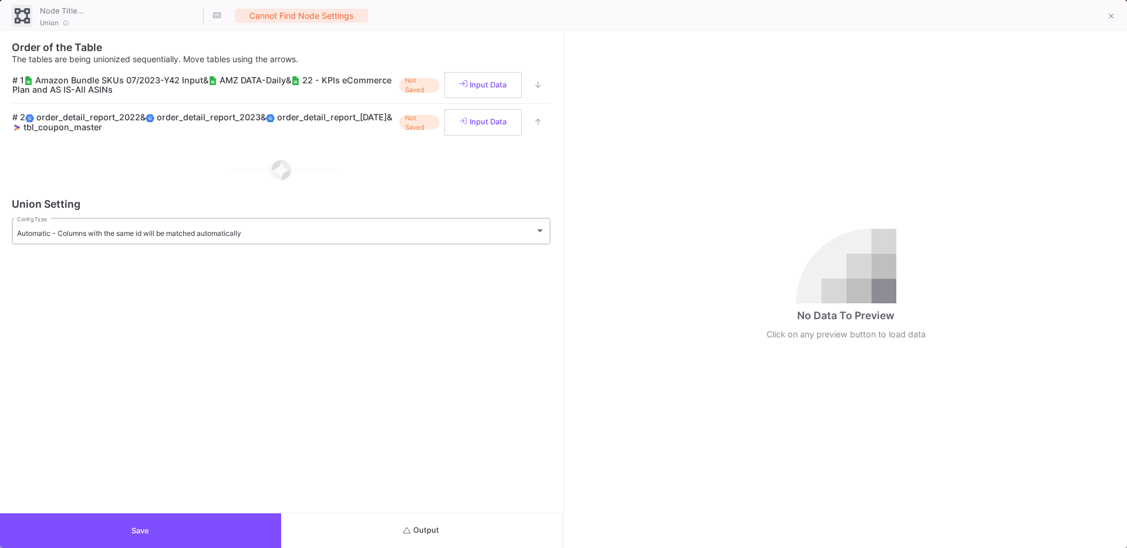
click at [459, 231] on div "Automatic - Columns with the same id will be matched automatically" at bounding box center [276, 233] width 518 height 9
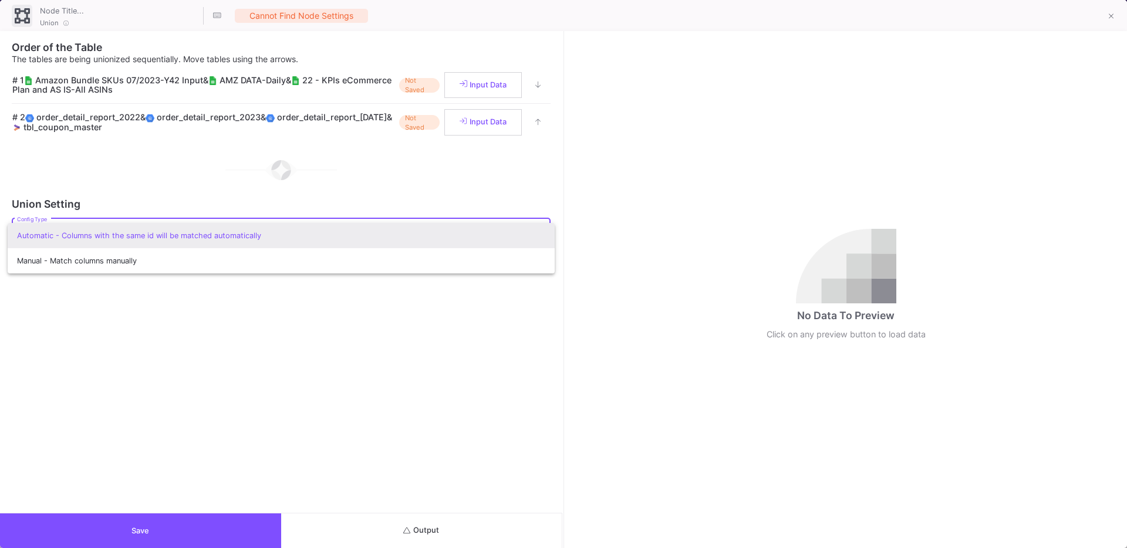
click at [460, 336] on div at bounding box center [563, 274] width 1127 height 548
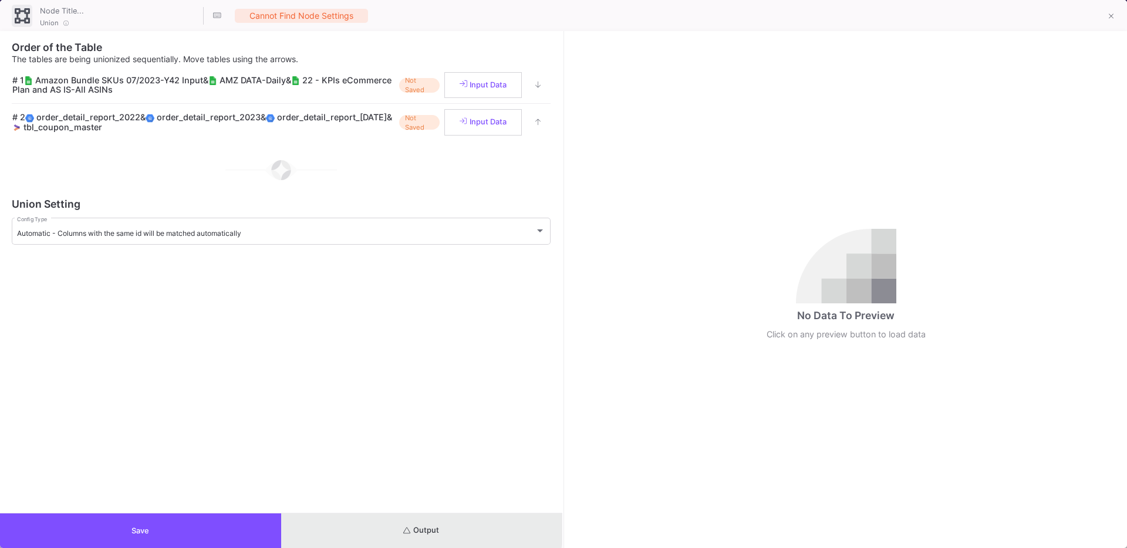
click at [398, 526] on button "Output" at bounding box center [421, 531] width 281 height 35
click at [486, 244] on div "Automatic - Columns with the same id will be matched automatically Config Type" at bounding box center [281, 230] width 529 height 29
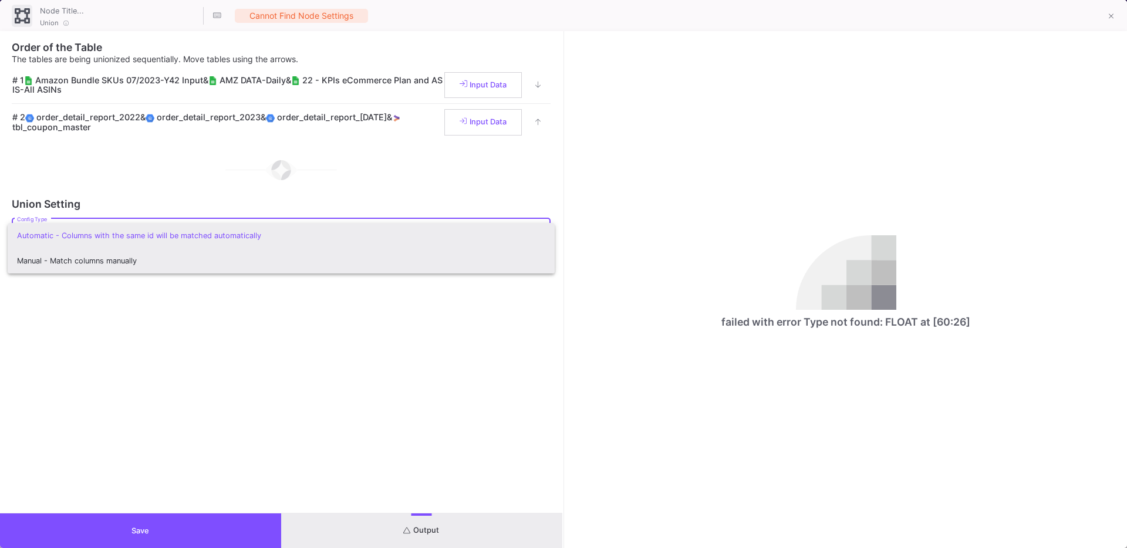
click at [349, 258] on span "Manual - Match columns manually" at bounding box center [281, 260] width 529 height 25
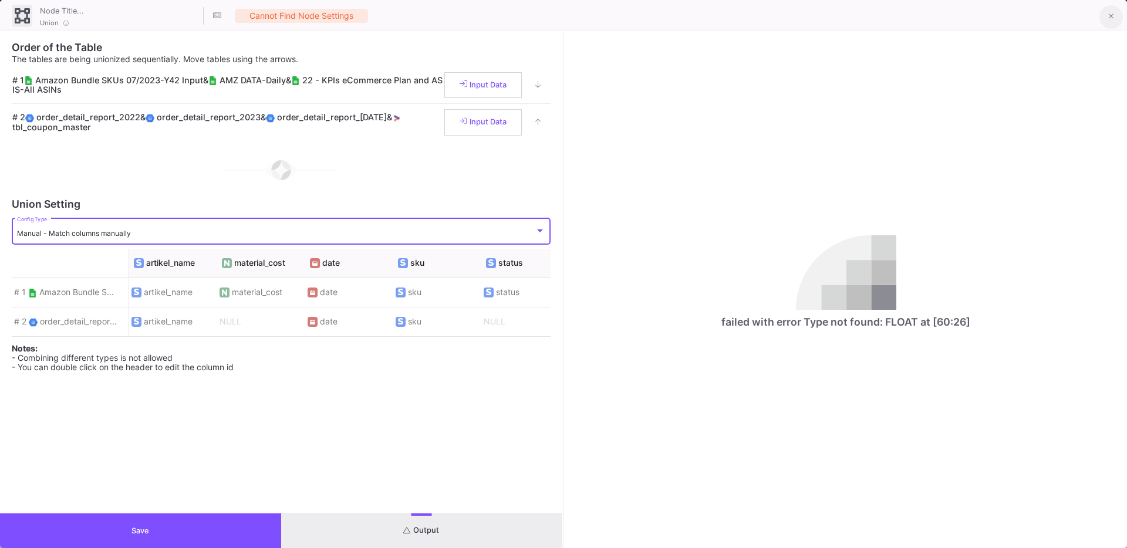
click at [1111, 15] on icon at bounding box center [1111, 16] width 5 height 8
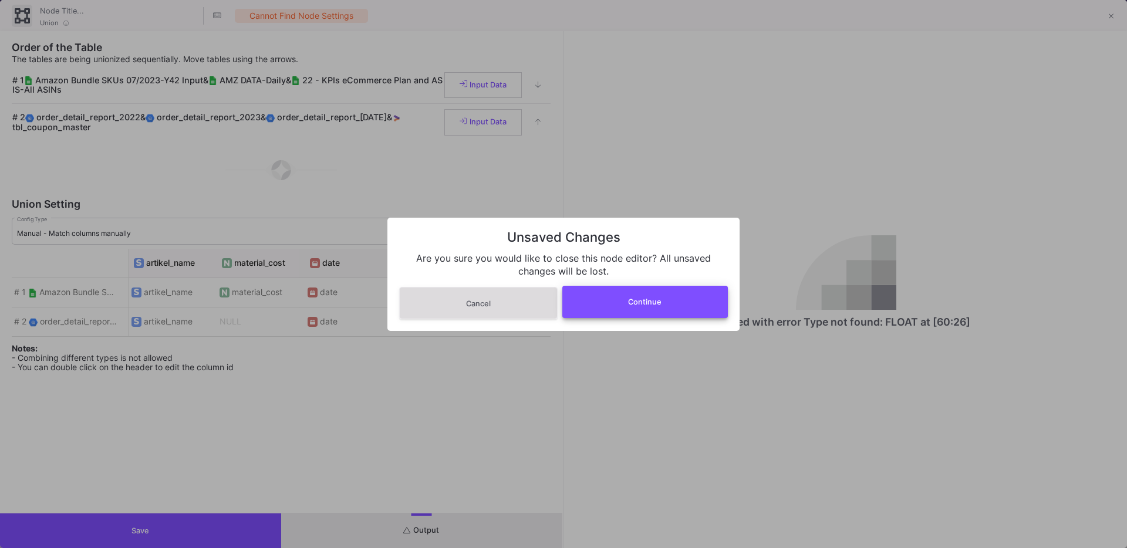
click at [637, 305] on span "Continue" at bounding box center [644, 302] width 33 height 9
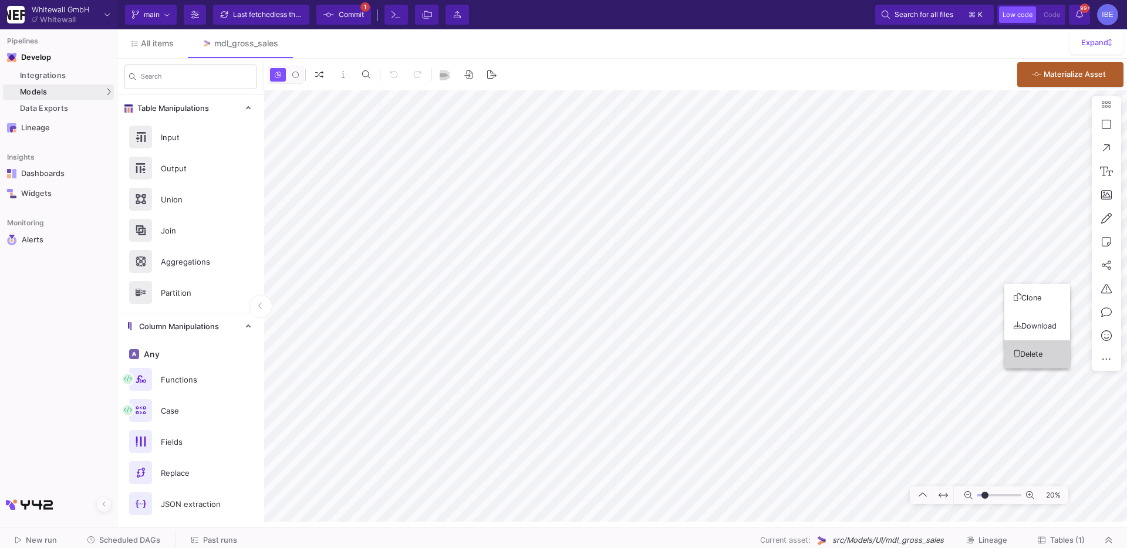
click at [1026, 359] on button "Delete" at bounding box center [1038, 355] width 66 height 28
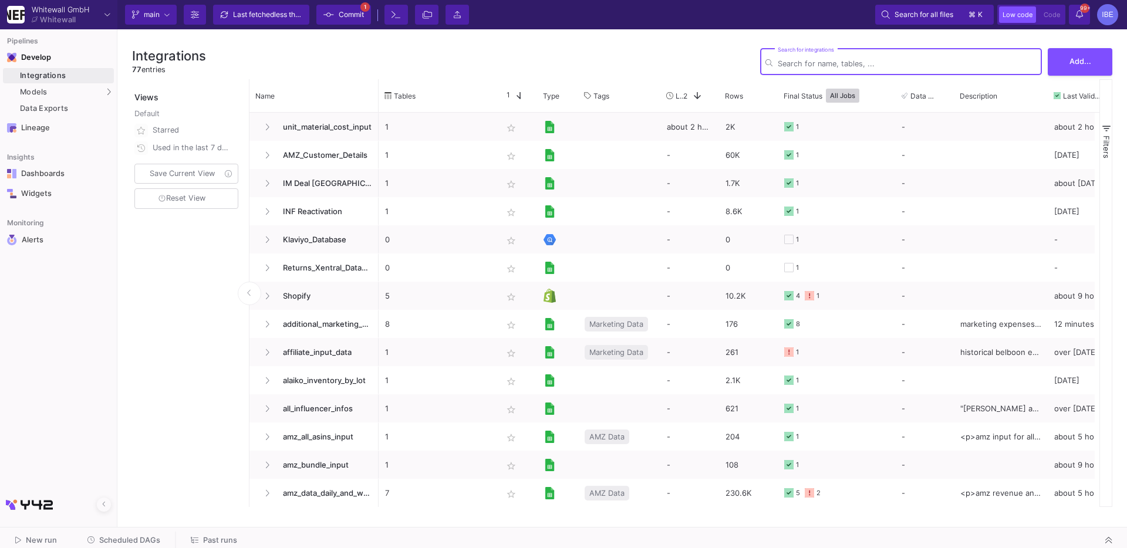
click at [123, 541] on span "Scheduled DAGs" at bounding box center [129, 540] width 61 height 9
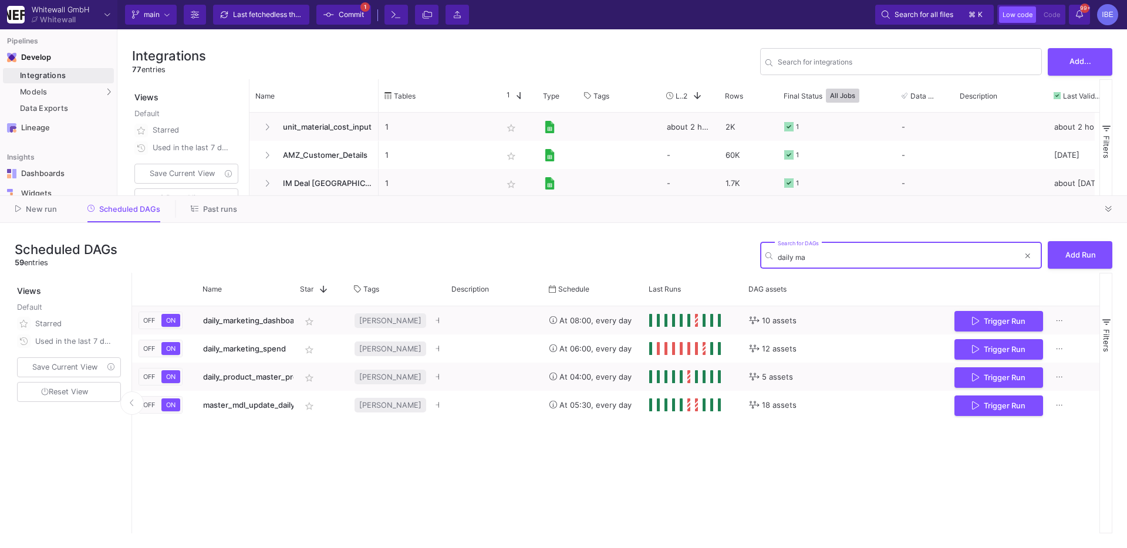
click at [809, 261] on input "daily ma" at bounding box center [898, 257] width 241 height 9
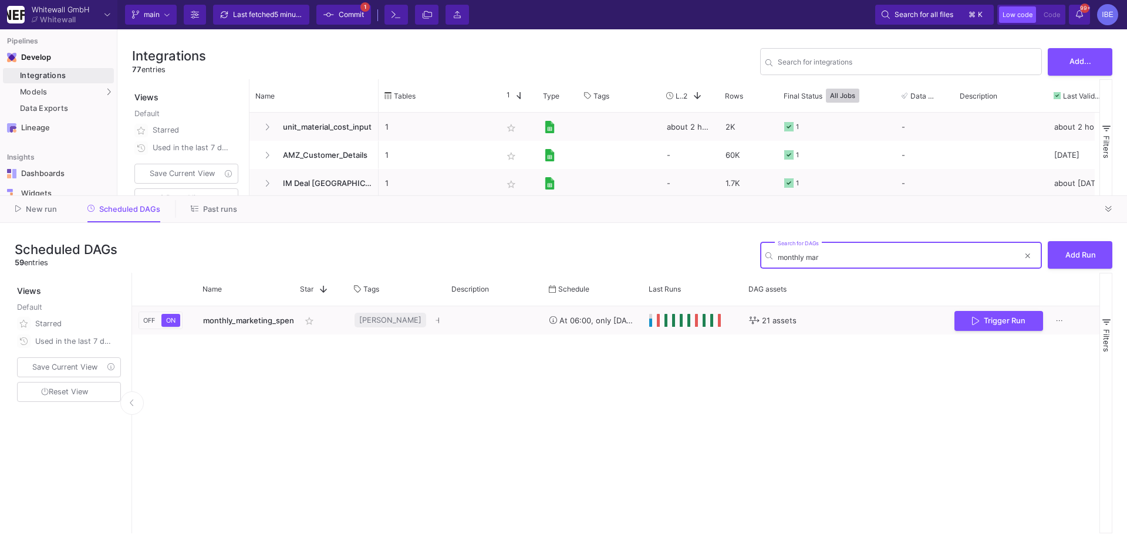
type input "monthly mar"
click at [358, 6] on span "Commit" at bounding box center [351, 15] width 25 height 18
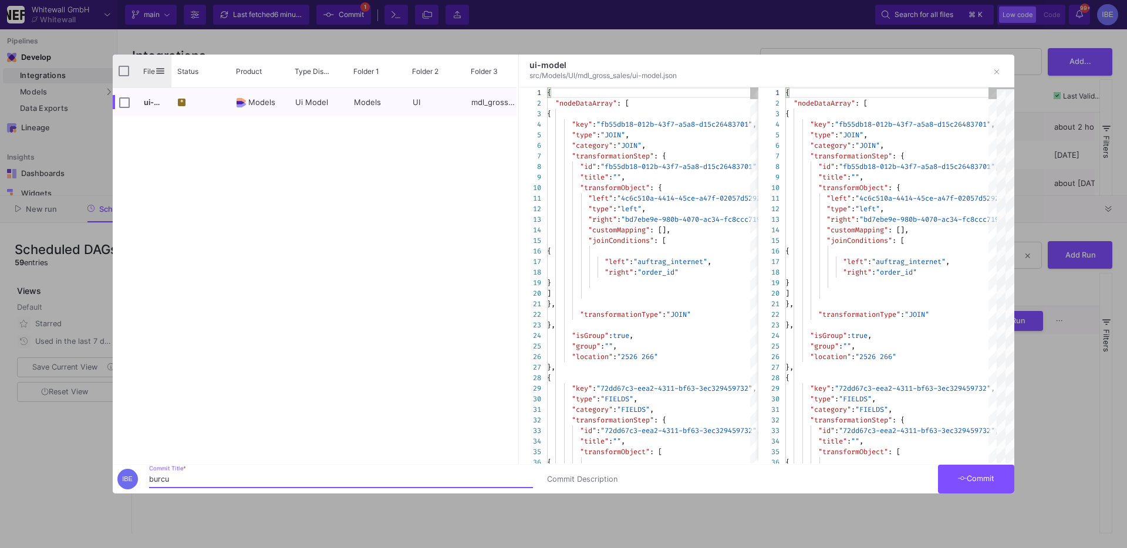
type input "burcu"
click at [121, 75] on input "Press Space to toggle all rows selection (unchecked)" at bounding box center [124, 71] width 11 height 11
checkbox input "true"
click at [967, 488] on button "Commit" at bounding box center [976, 479] width 76 height 29
